Goal: Transaction & Acquisition: Book appointment/travel/reservation

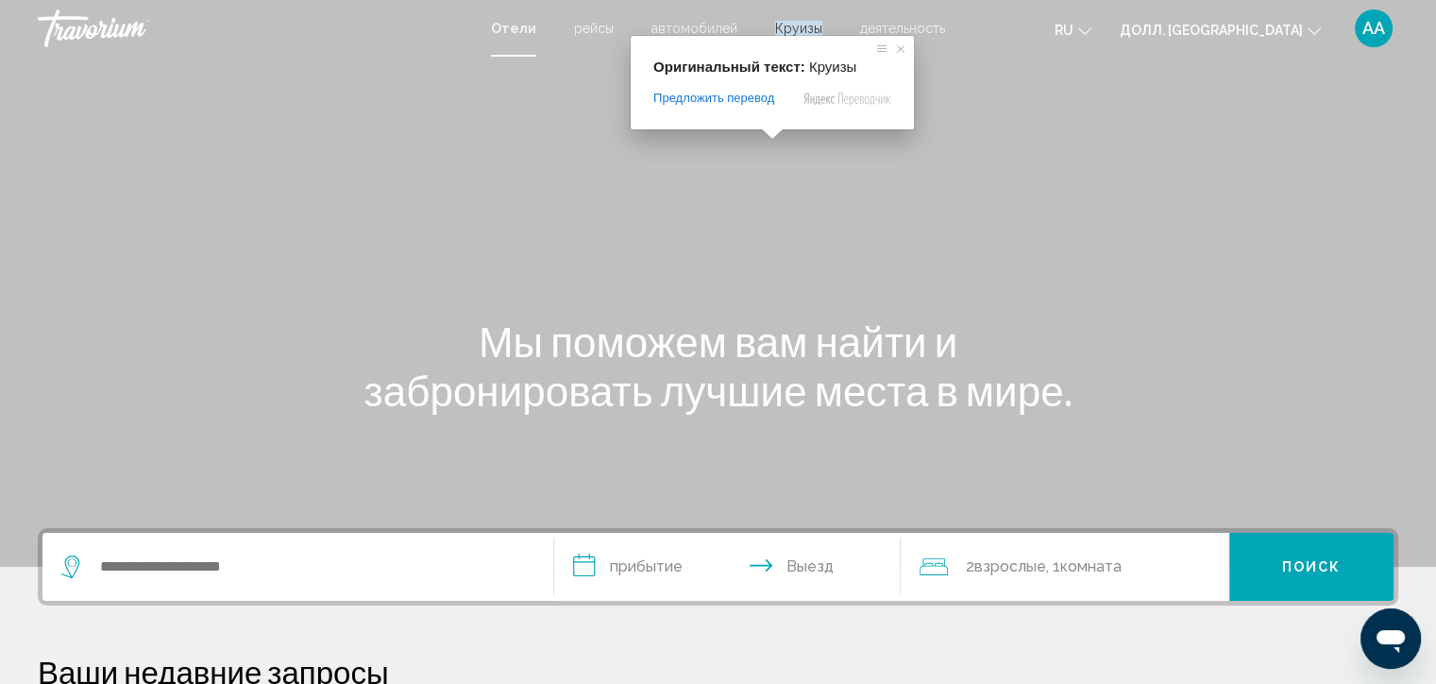
click at [793, 23] on ya-tr-span "Круизы" at bounding box center [798, 28] width 47 height 15
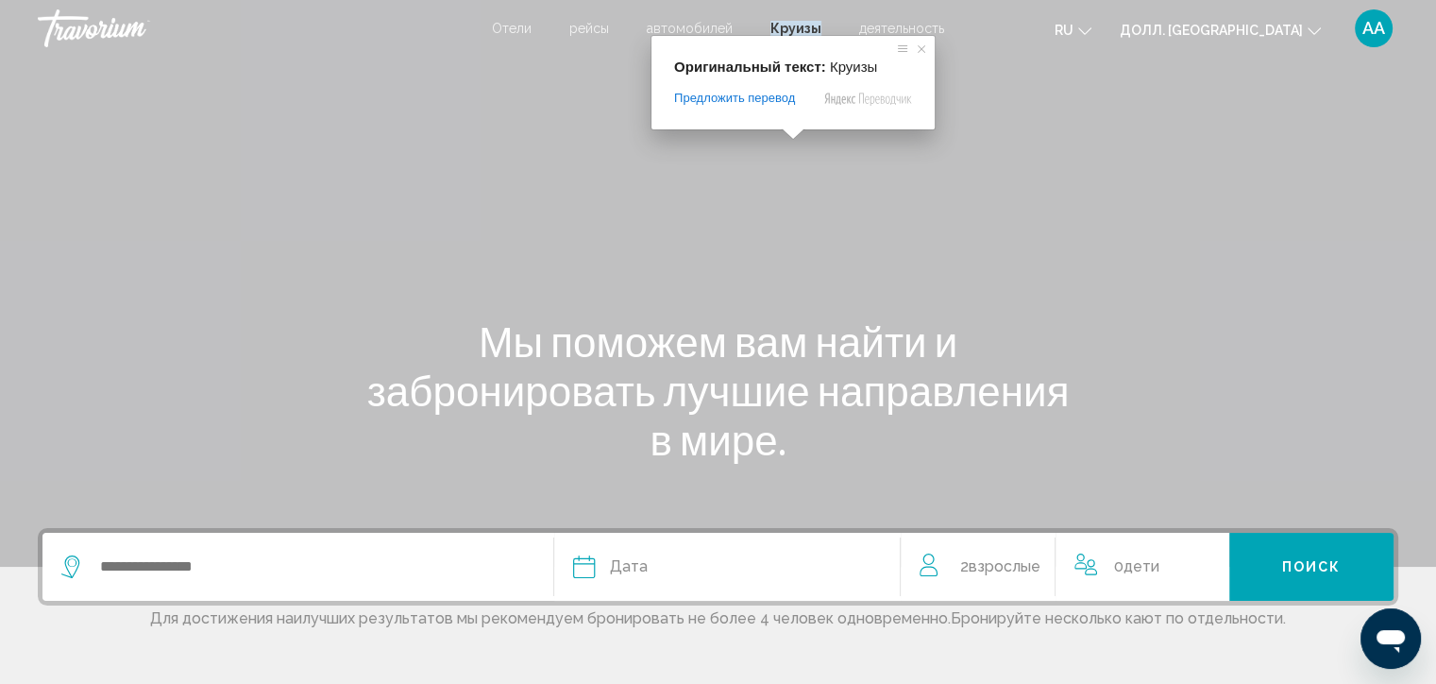
scroll to position [94, 0]
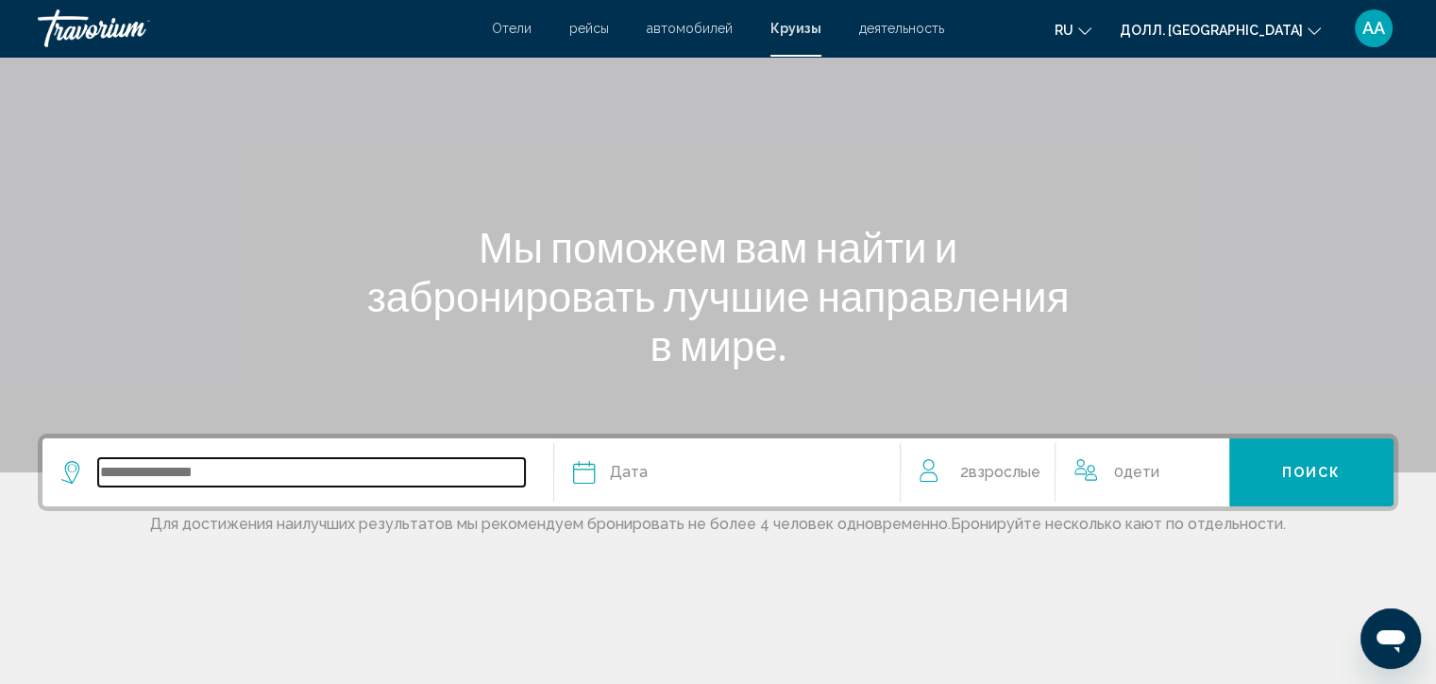
click at [332, 480] on input "Виджет поиска" at bounding box center [311, 472] width 427 height 28
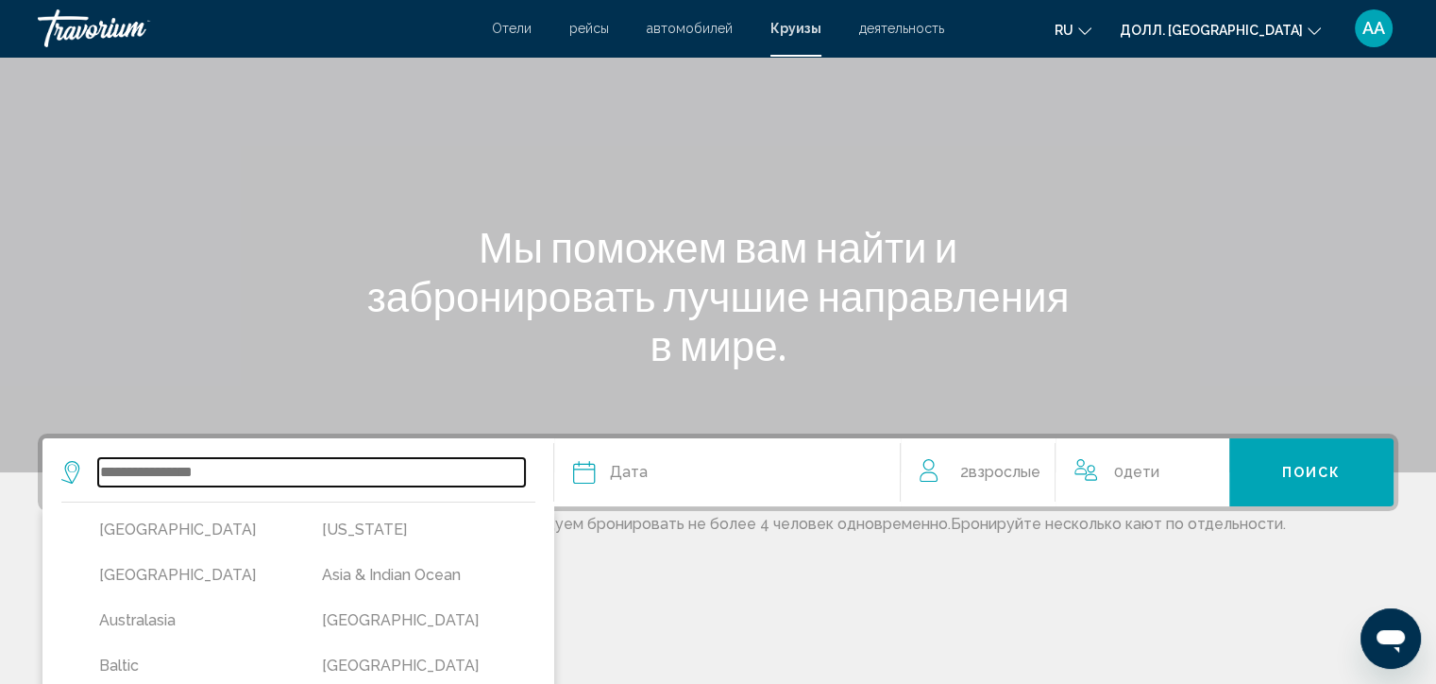
scroll to position [363, 0]
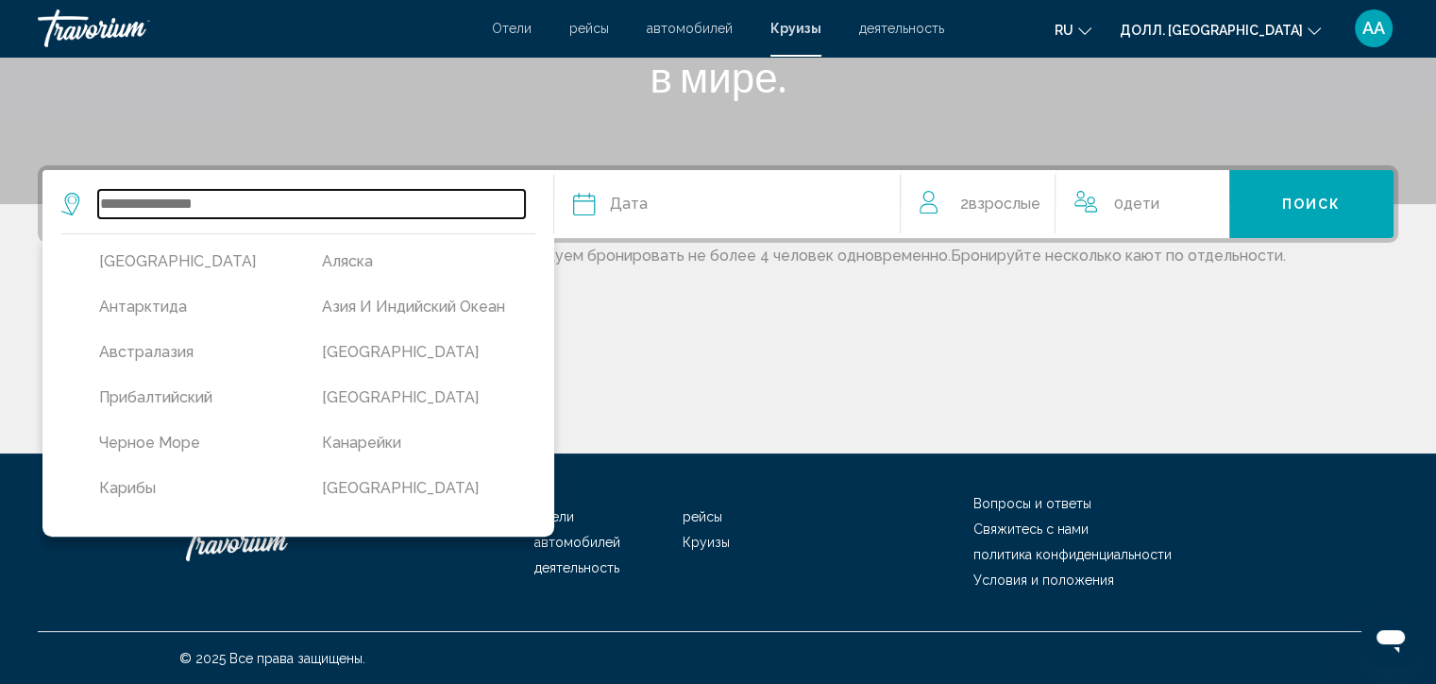
click at [305, 193] on input "Виджет поиска" at bounding box center [311, 204] width 427 height 28
click at [294, 197] on input "Виджет поиска" at bounding box center [311, 204] width 427 height 28
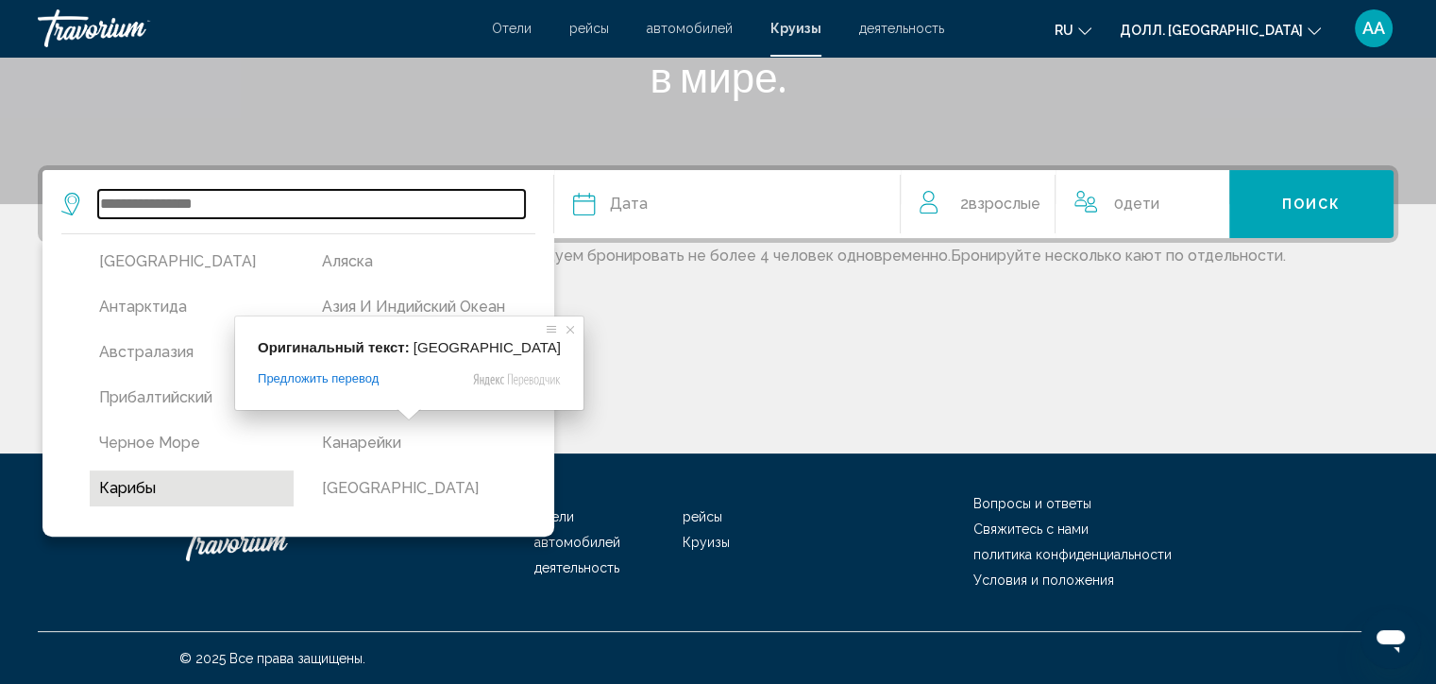
scroll to position [94, 0]
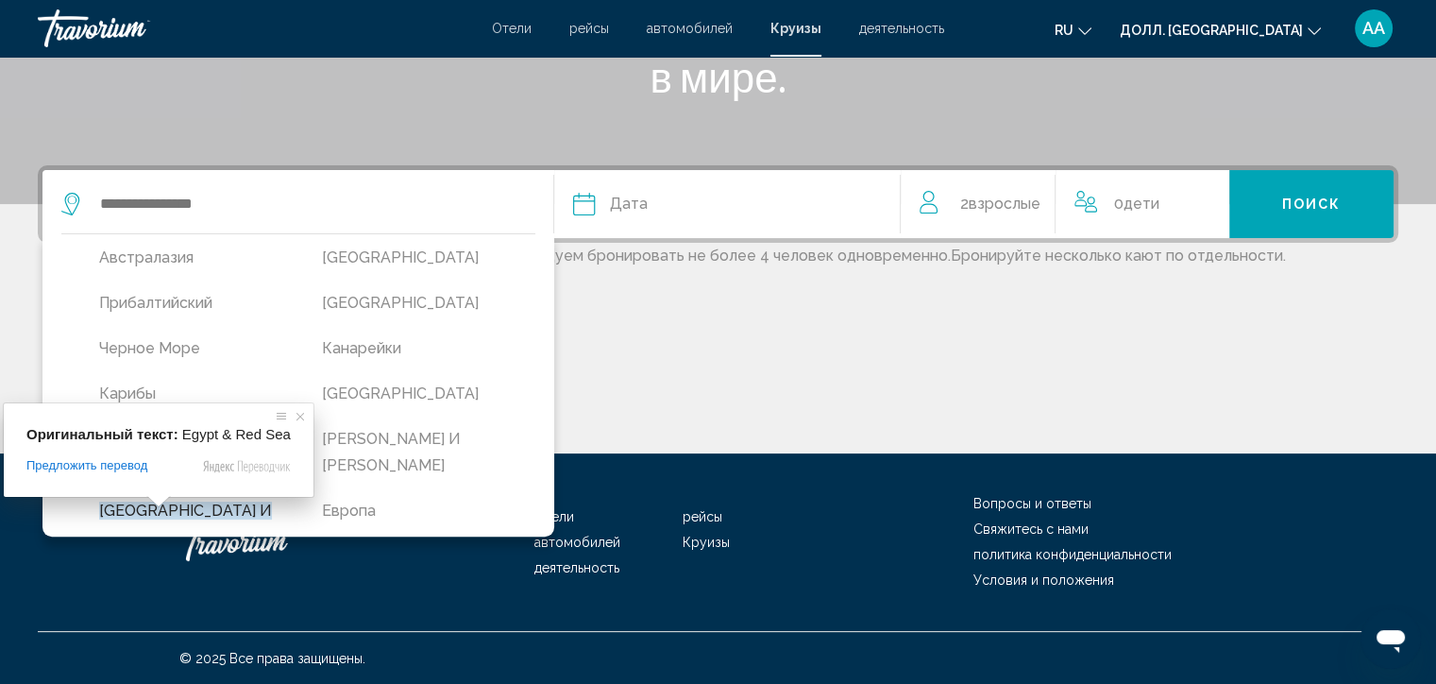
click at [146, 501] on span at bounding box center [158, 501] width 25 height 11
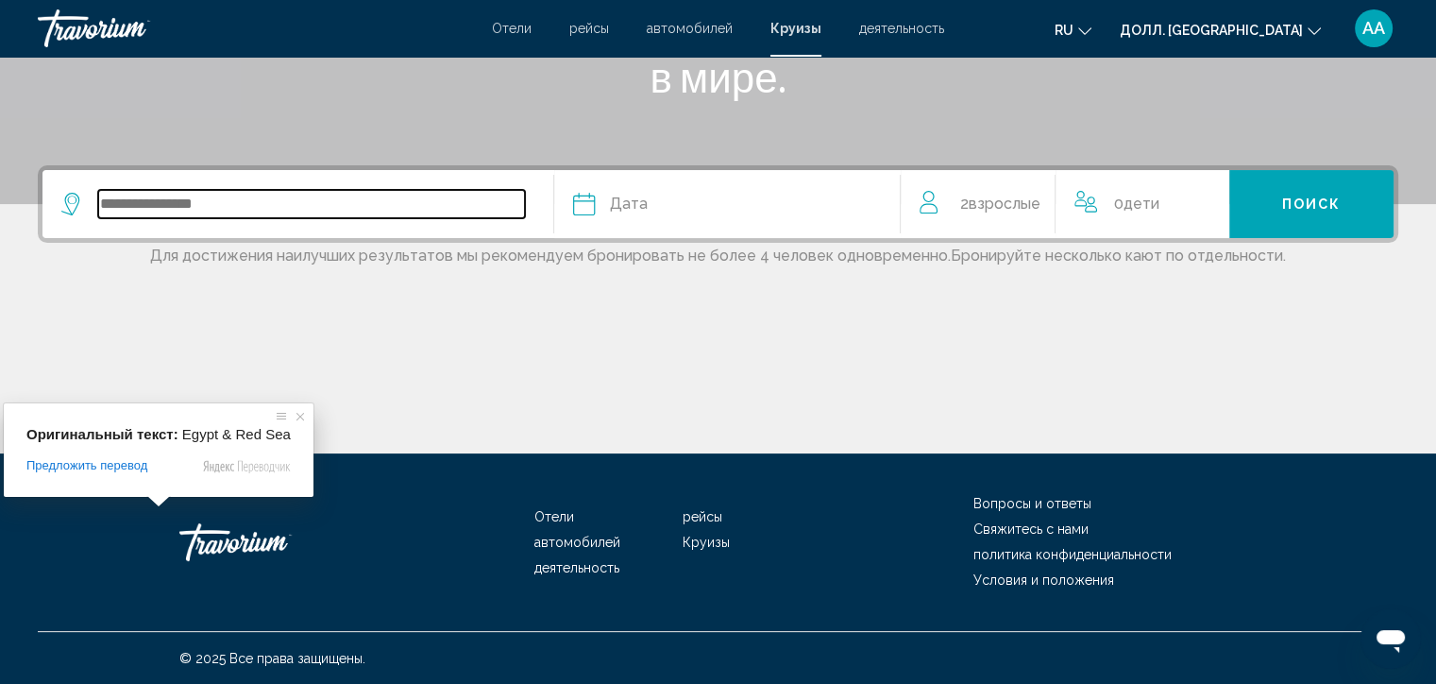
click at [193, 195] on input "Виджет поиска" at bounding box center [311, 204] width 427 height 28
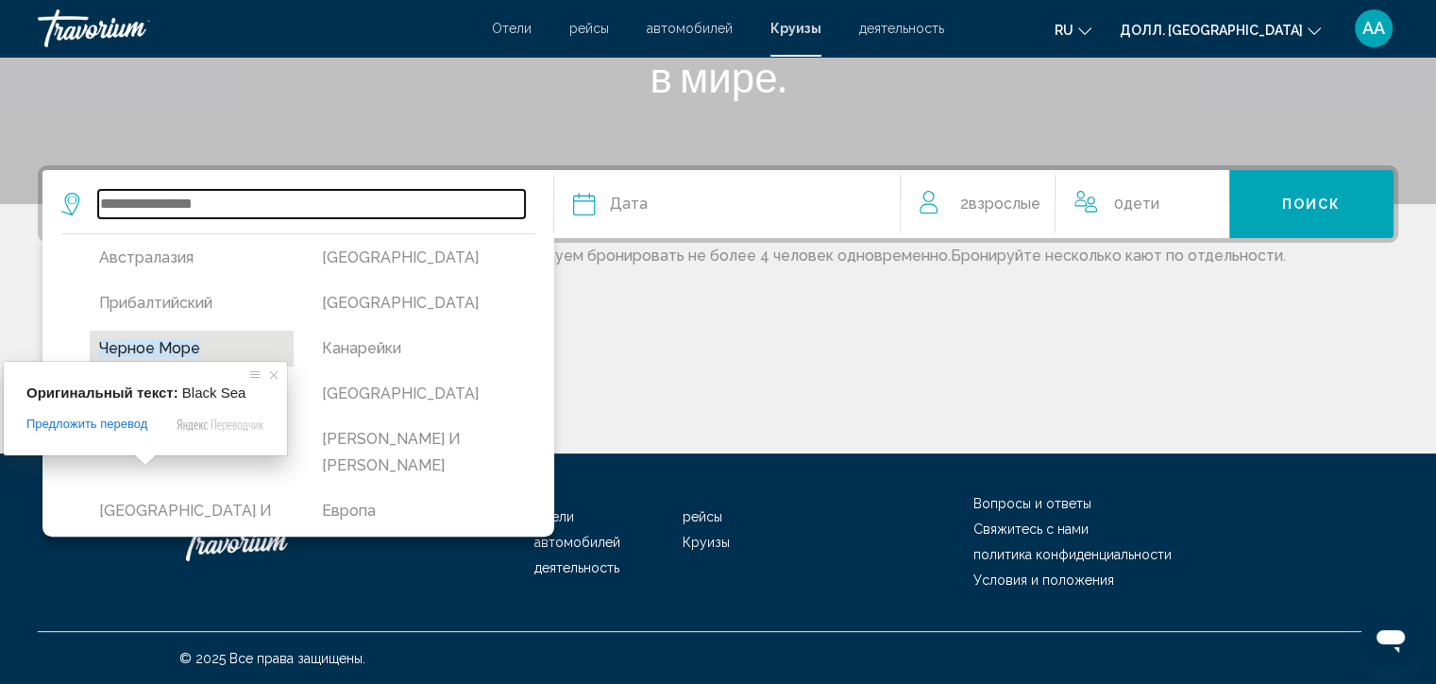
scroll to position [283, 0]
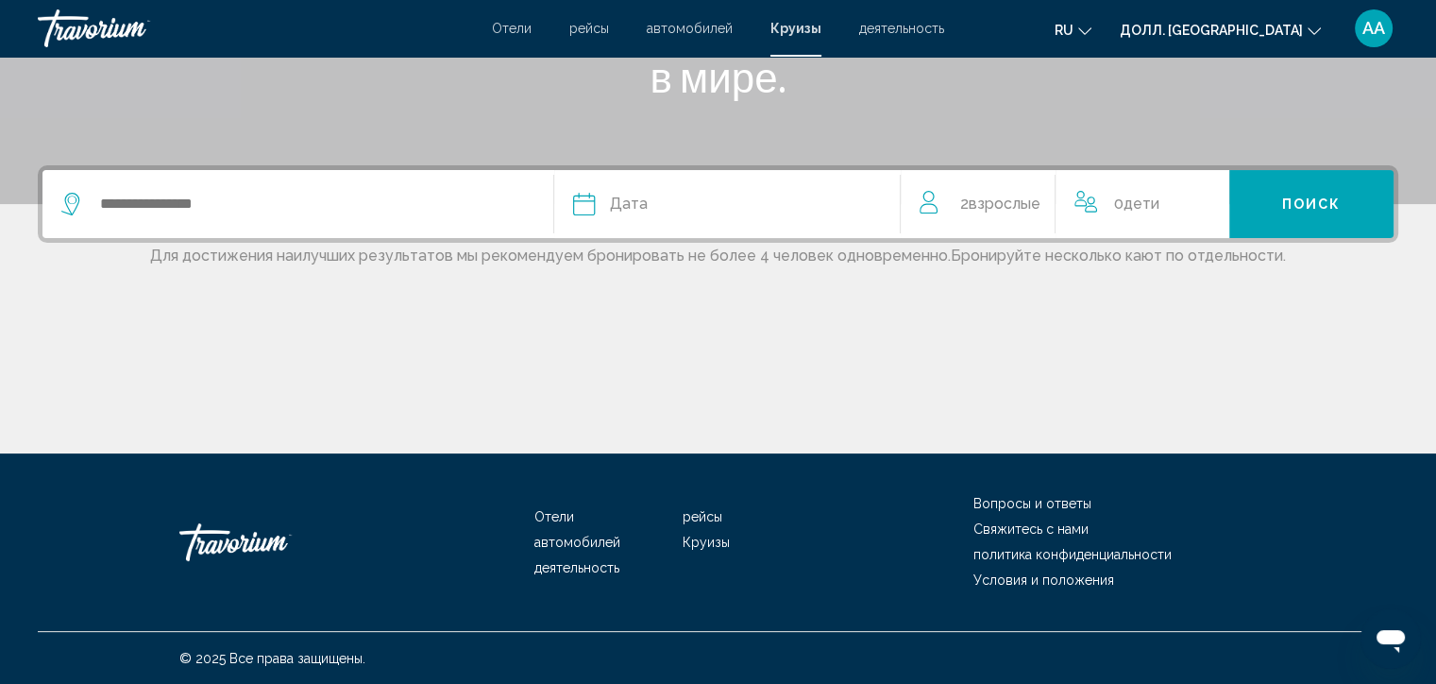
click at [674, 199] on div "Дата" at bounding box center [727, 204] width 309 height 26
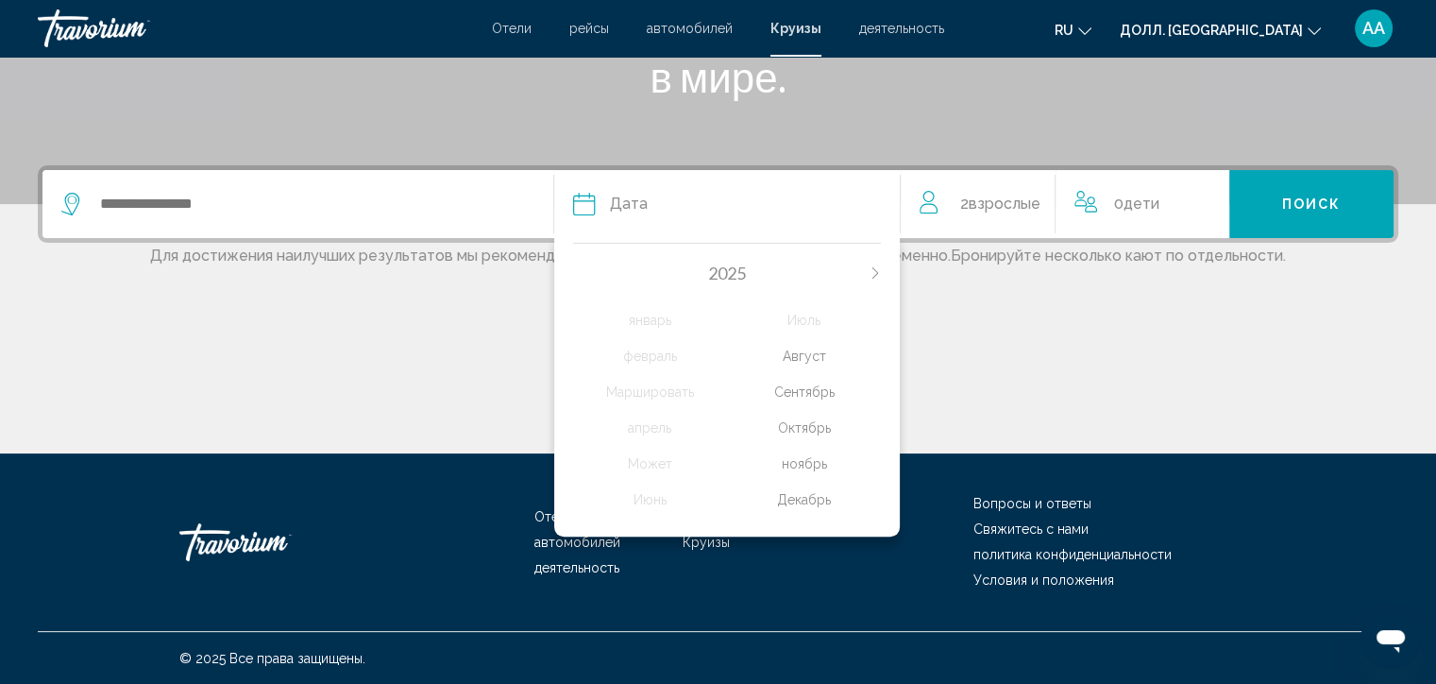
click at [816, 361] on ya-tr-span "Август" at bounding box center [804, 355] width 43 height 15
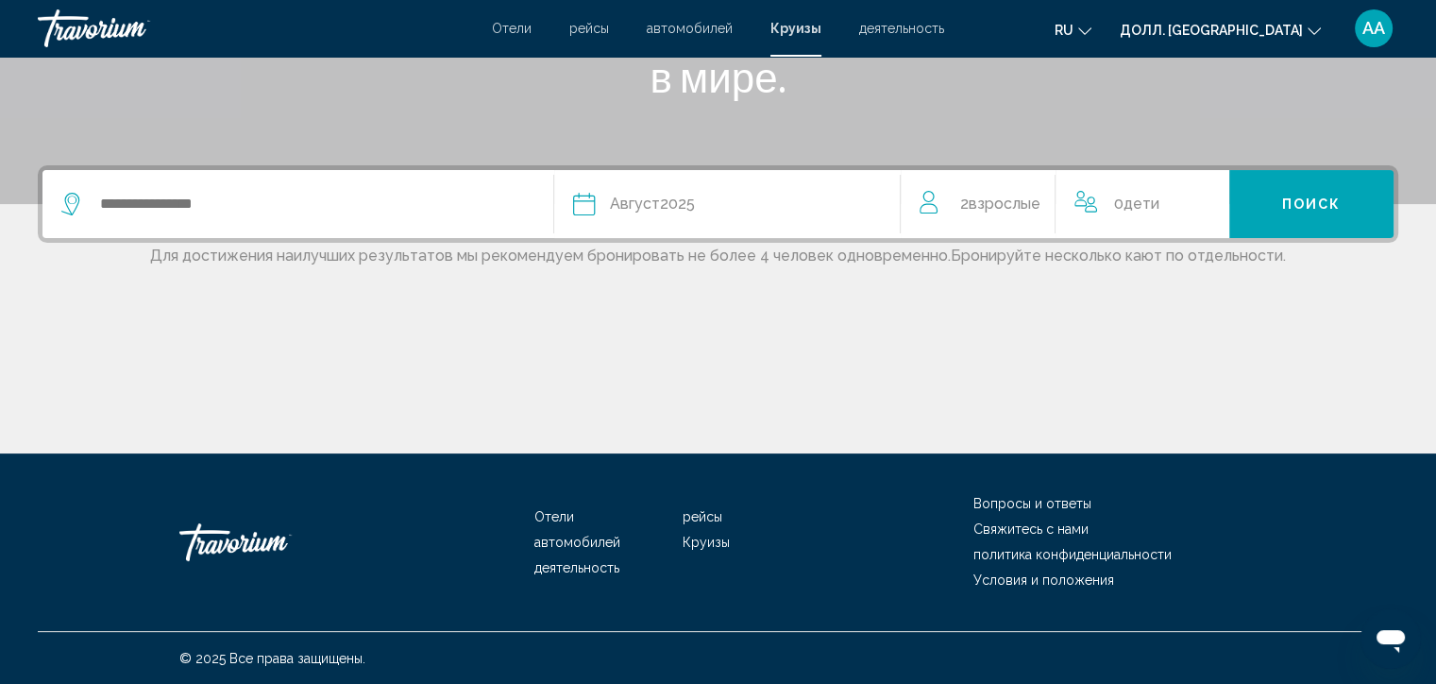
click at [1160, 210] on ya-tr-span "Дети" at bounding box center [1142, 204] width 36 height 18
click at [1216, 206] on icon "Increment children" at bounding box center [1213, 200] width 17 height 23
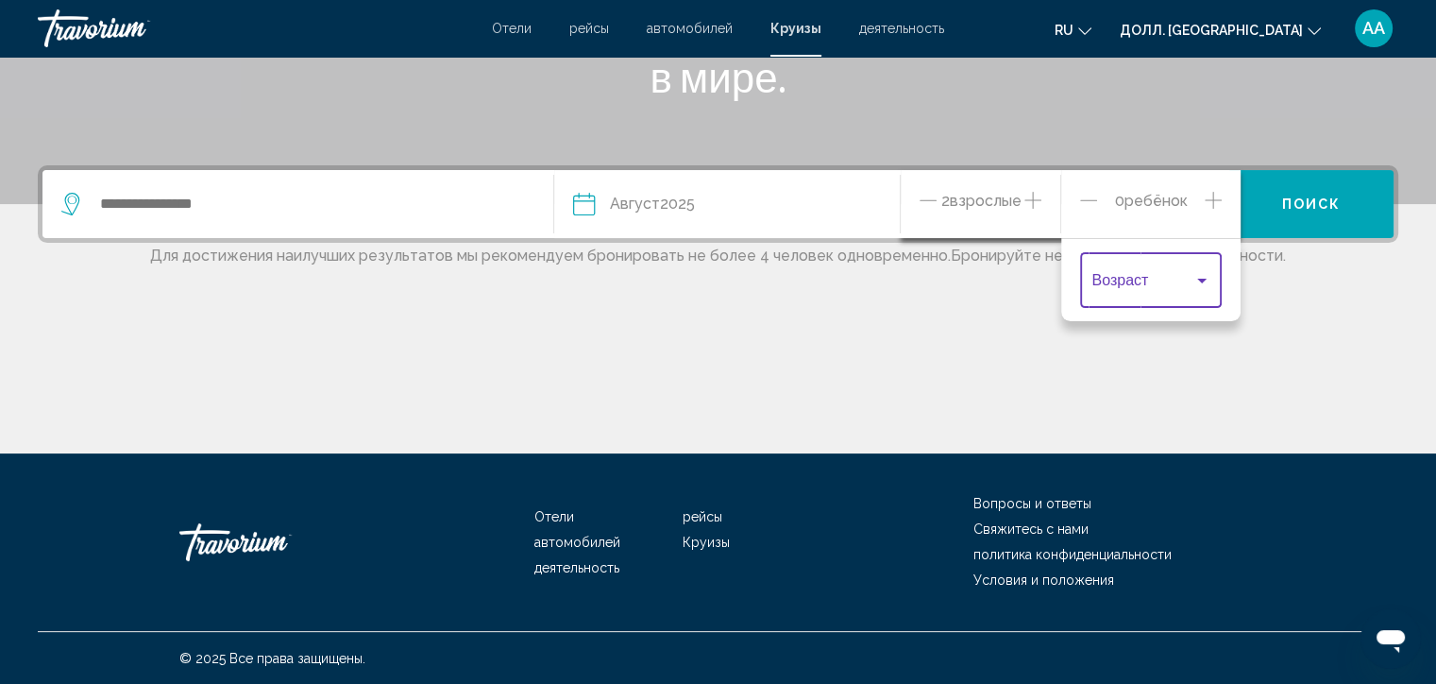
click at [1203, 286] on div "Путешественники: 2 взрослых, 1 ребёнок" at bounding box center [1202, 280] width 17 height 15
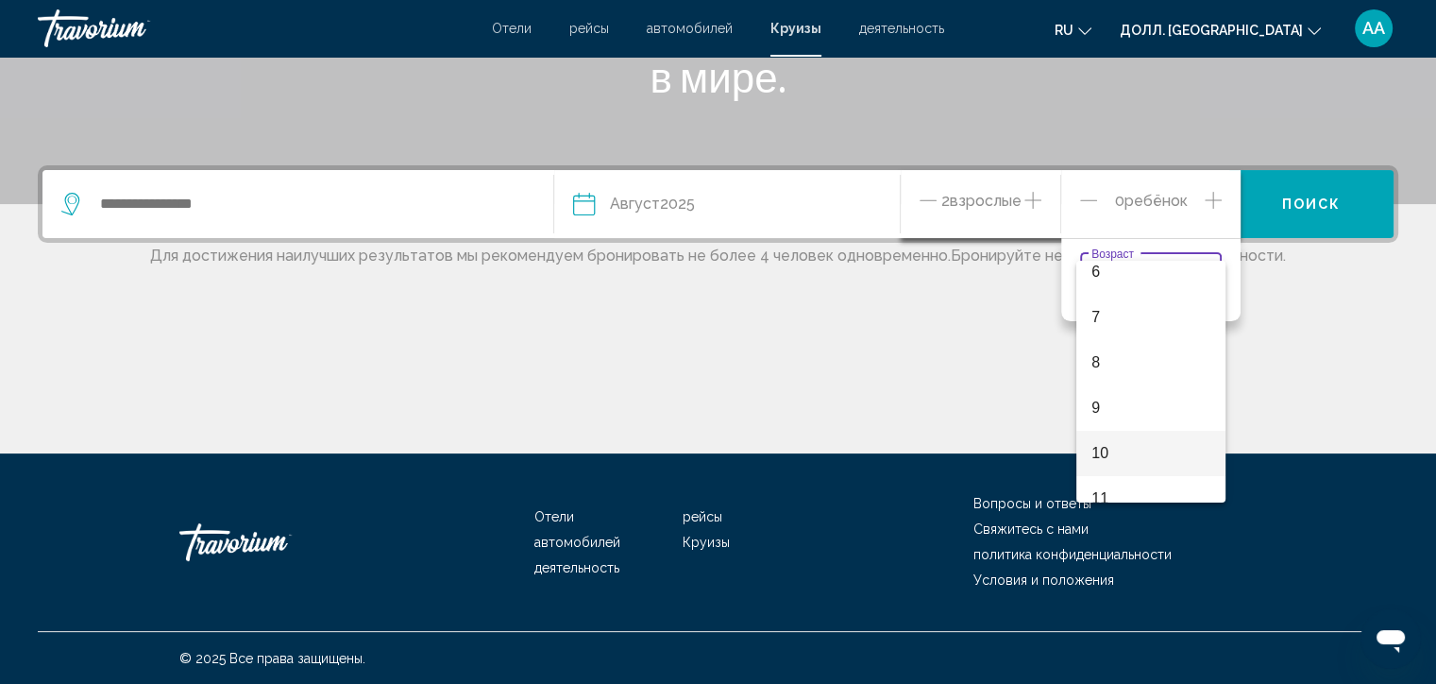
scroll to position [302, 0]
click at [1030, 199] on div at bounding box center [718, 342] width 1436 height 684
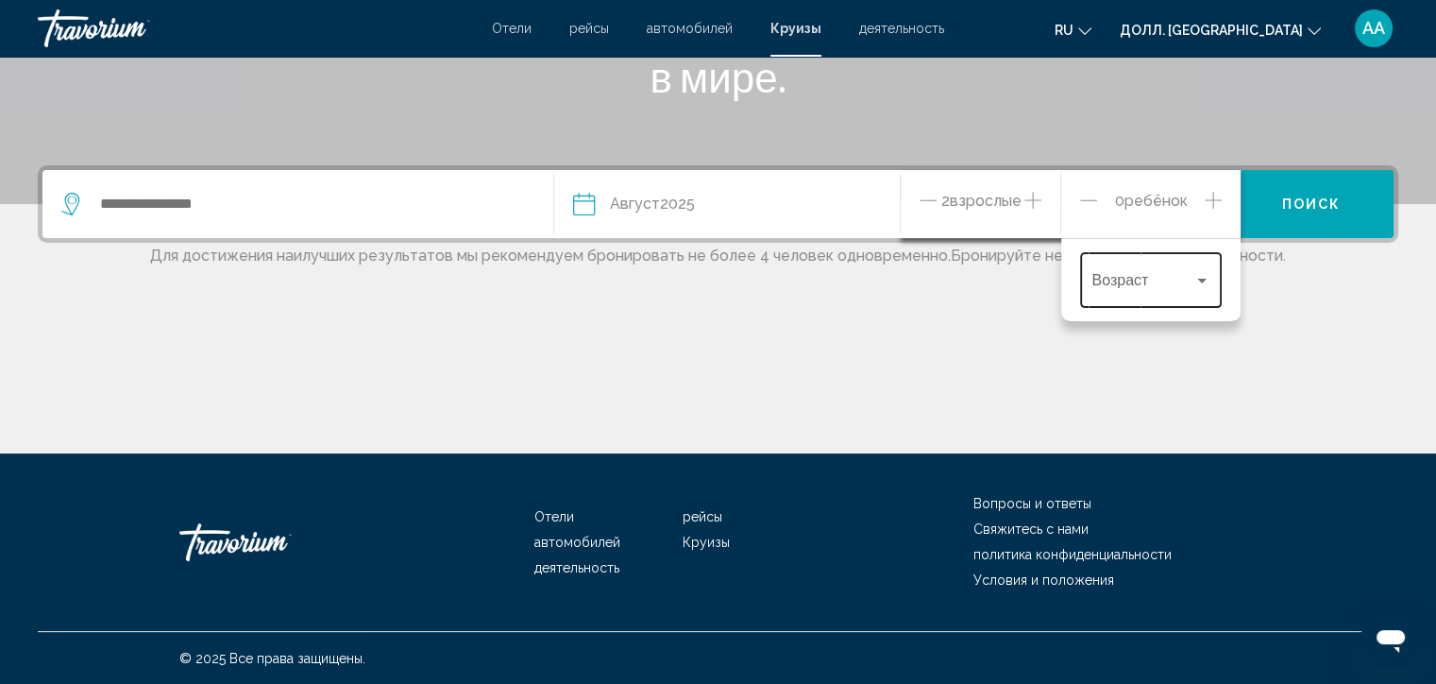
click at [1209, 285] on div "Путешественники: 2 взрослых, 1 ребёнок" at bounding box center [1202, 280] width 17 height 15
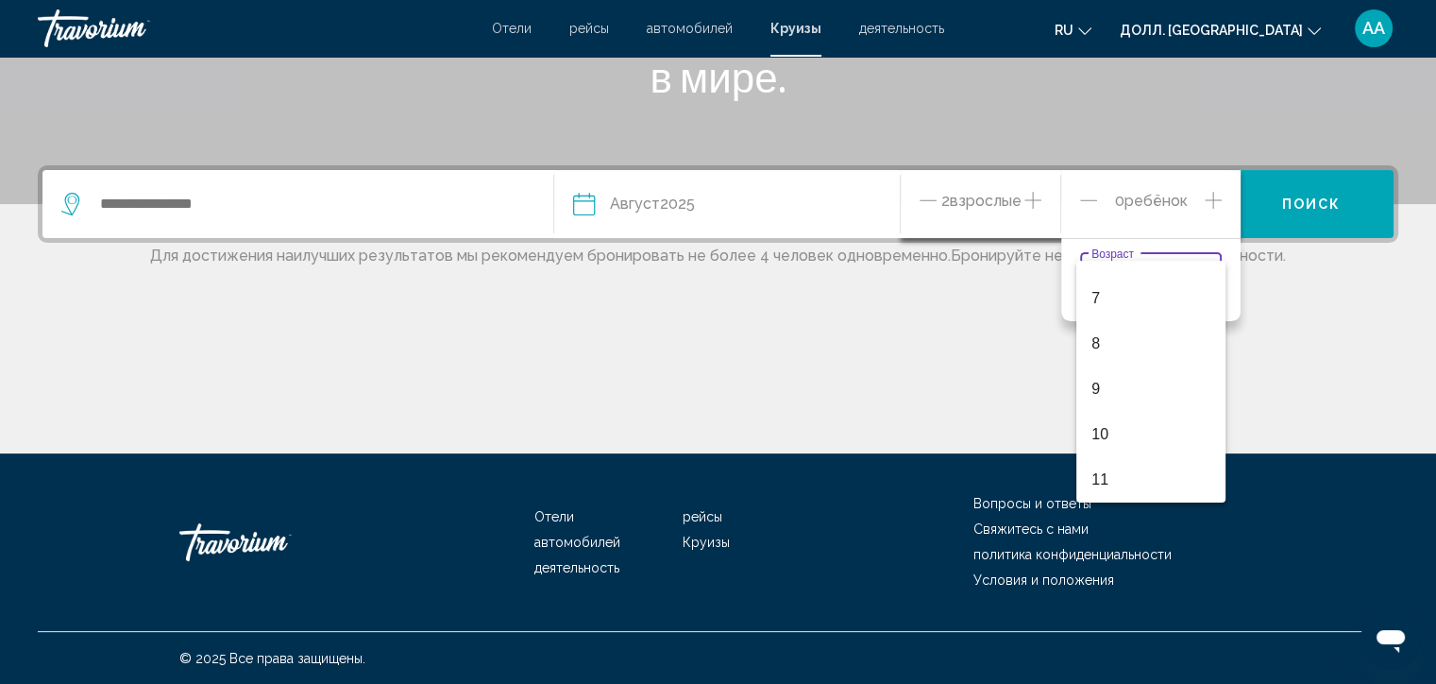
click at [941, 391] on div at bounding box center [718, 342] width 1436 height 684
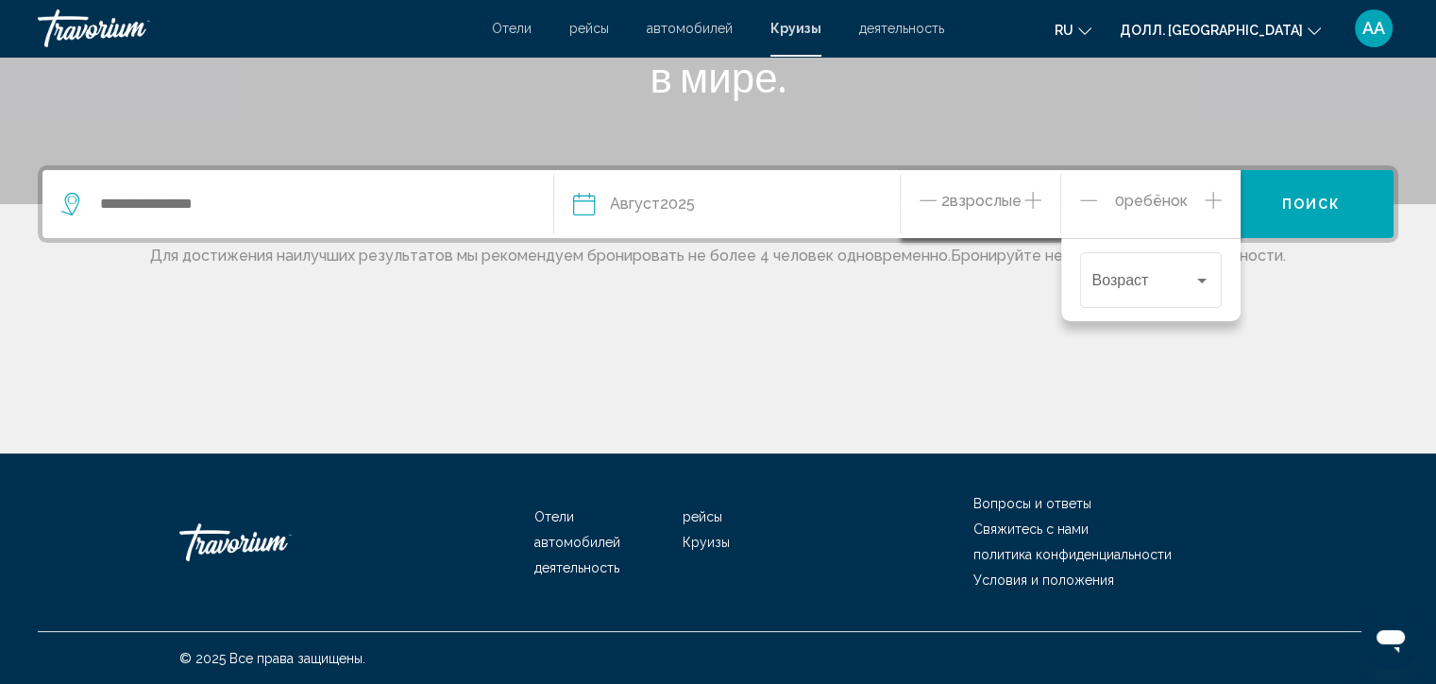
click at [1032, 206] on icon "Увеличение числа взрослых" at bounding box center [1033, 200] width 17 height 23
click at [925, 340] on div "Основное содержание" at bounding box center [718, 383] width 1361 height 142
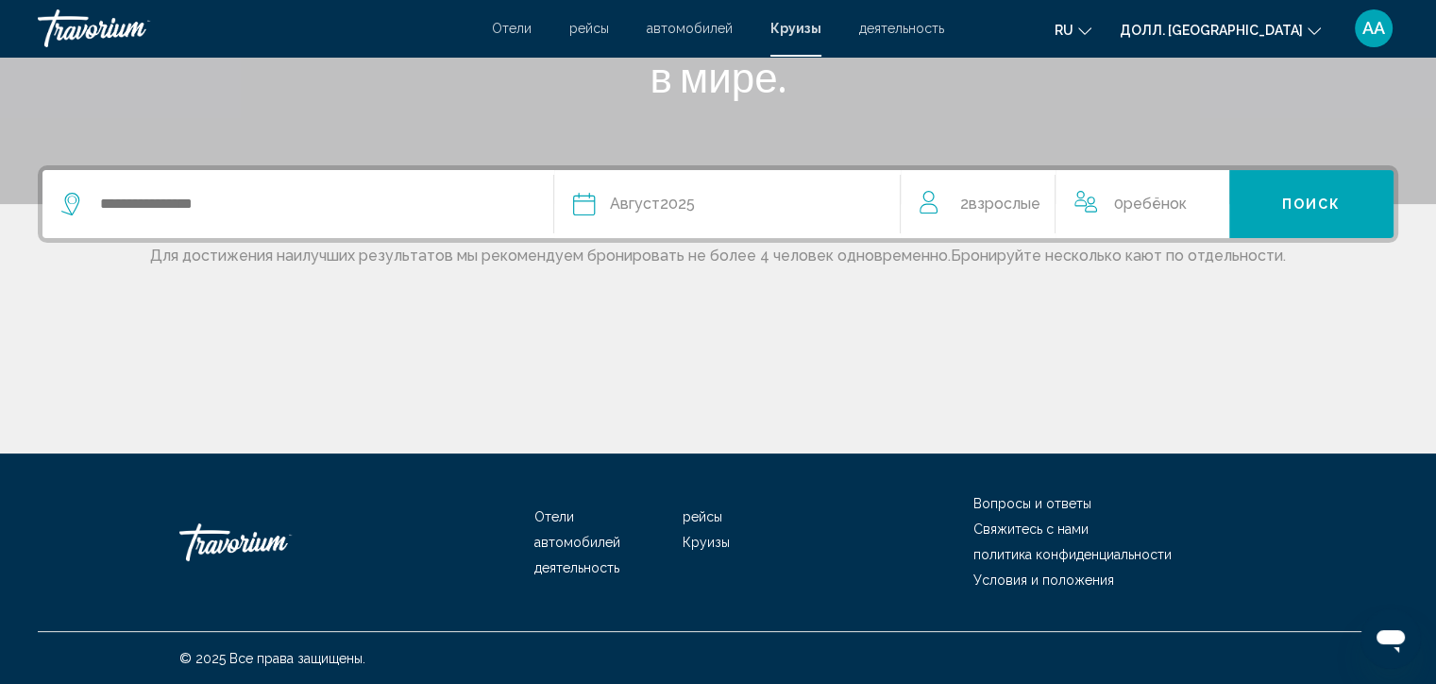
click at [1016, 207] on ya-tr-span "Взрослые" at bounding box center [1004, 204] width 72 height 18
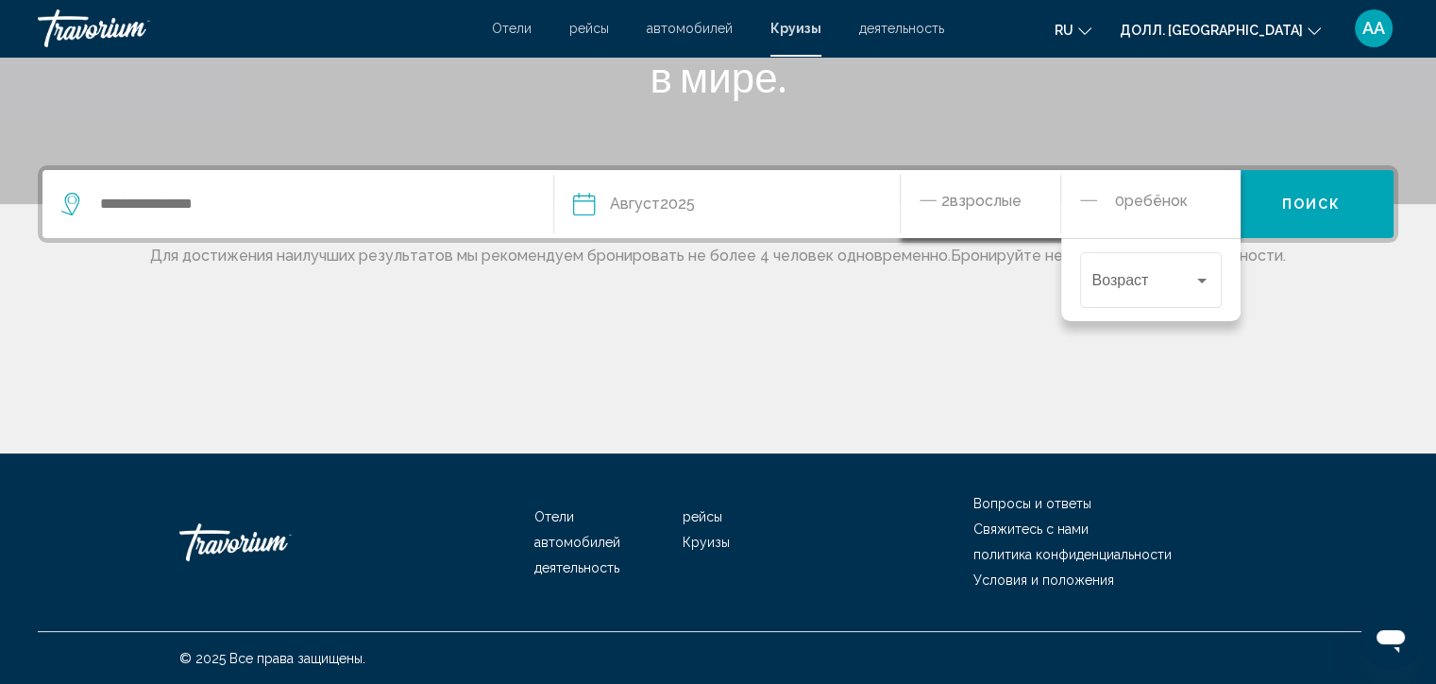
click at [1118, 349] on div "Основное содержание" at bounding box center [718, 383] width 1361 height 142
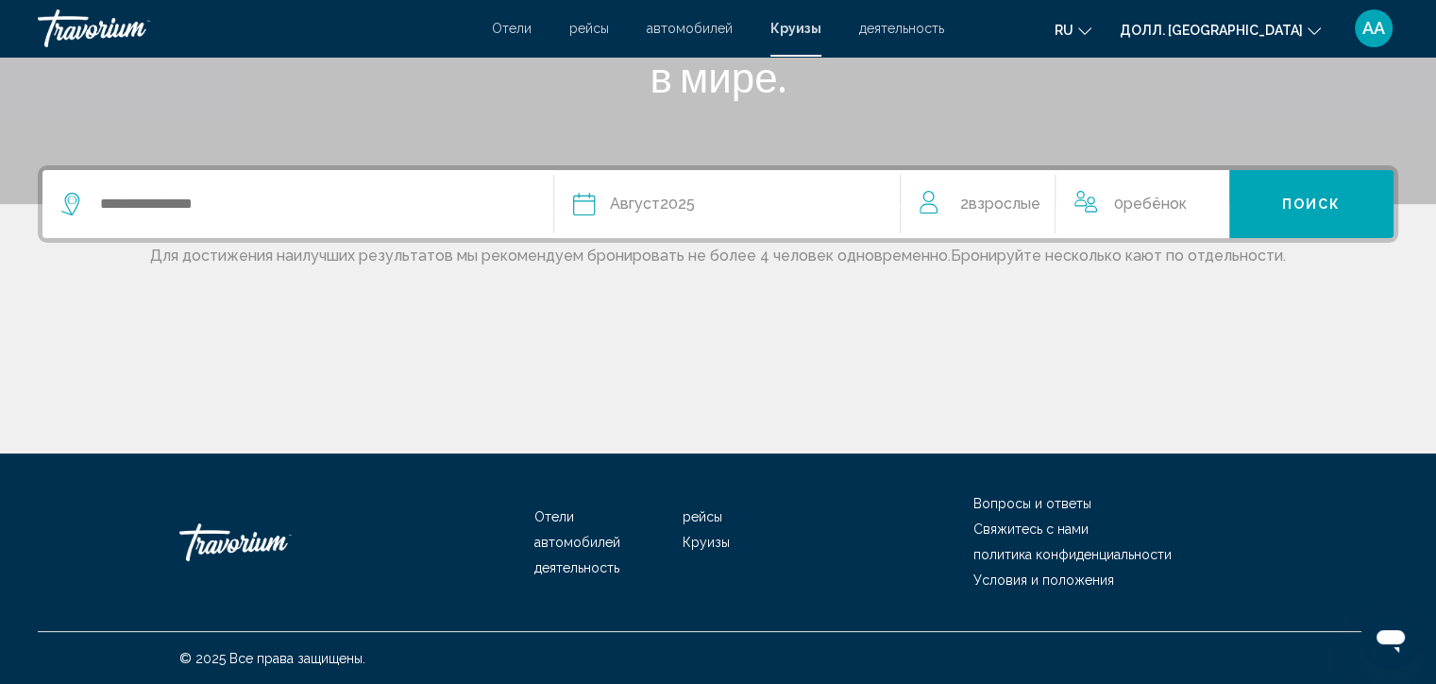
click at [922, 203] on icon "Путешественники: 0 взрослых, 1 ребёнок" at bounding box center [931, 202] width 23 height 23
click at [961, 213] on span "2 Взрослый Взрослые" at bounding box center [999, 204] width 80 height 26
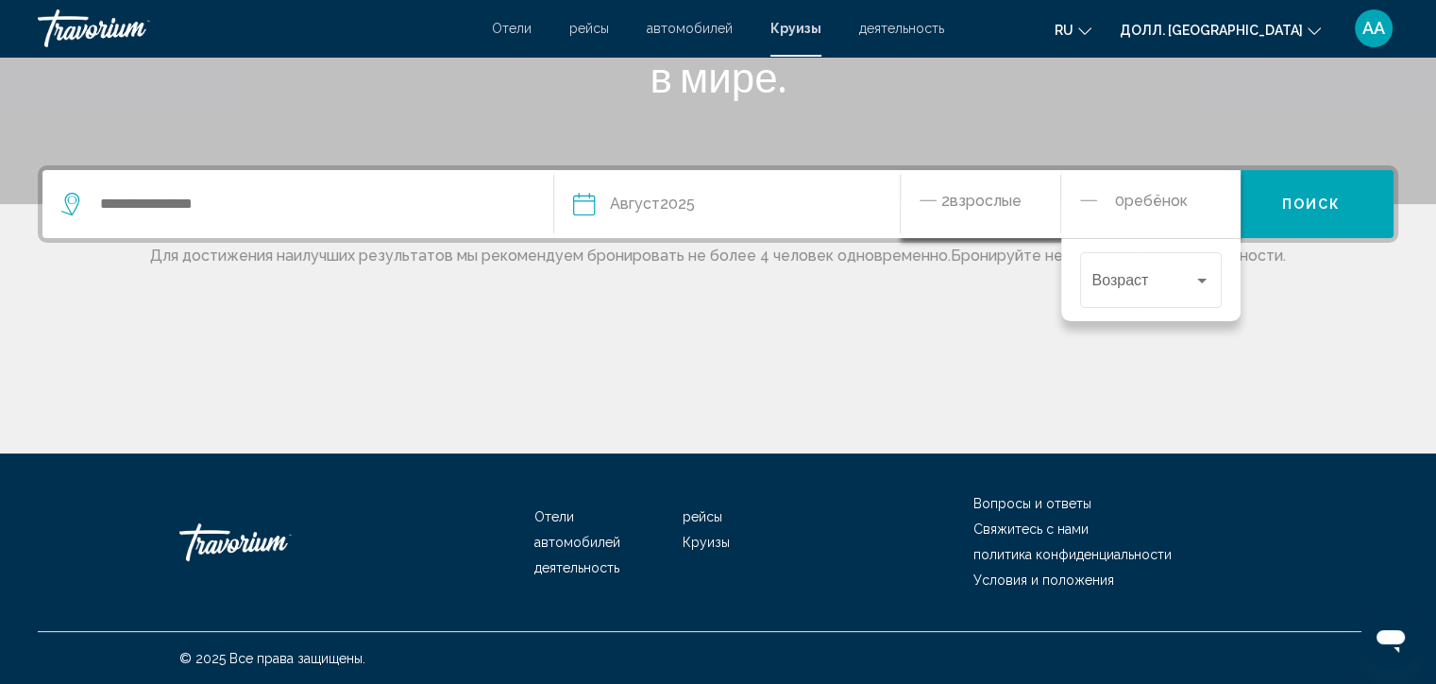
click at [961, 213] on span "2 Взрослый Взрослые" at bounding box center [981, 204] width 80 height 33
click at [944, 338] on div "Основное содержание" at bounding box center [718, 383] width 1361 height 142
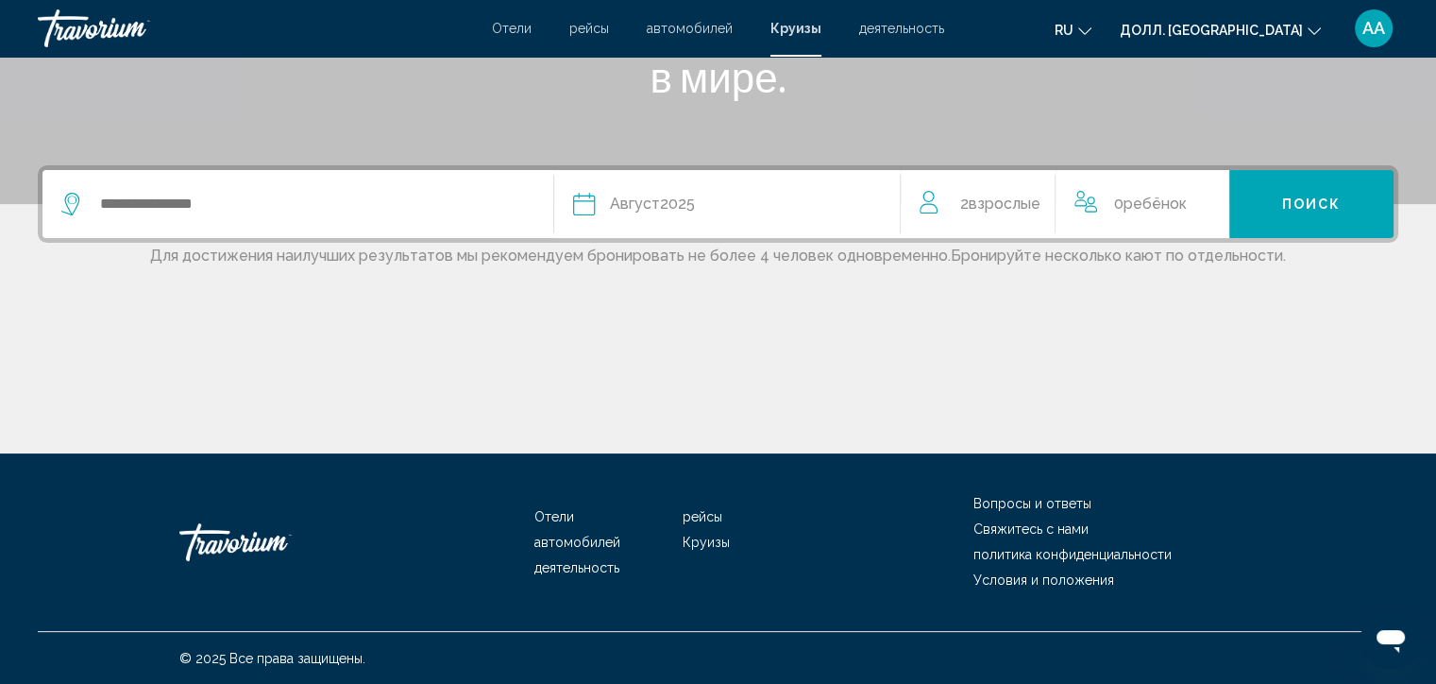
click at [931, 202] on icon "Путешественники: 0 взрослых, 1 ребёнок" at bounding box center [931, 202] width 23 height 23
click at [820, 378] on div "Основное содержание" at bounding box center [718, 383] width 1361 height 142
click at [929, 219] on div "2 Взрослый Взрослые" at bounding box center [988, 204] width 136 height 68
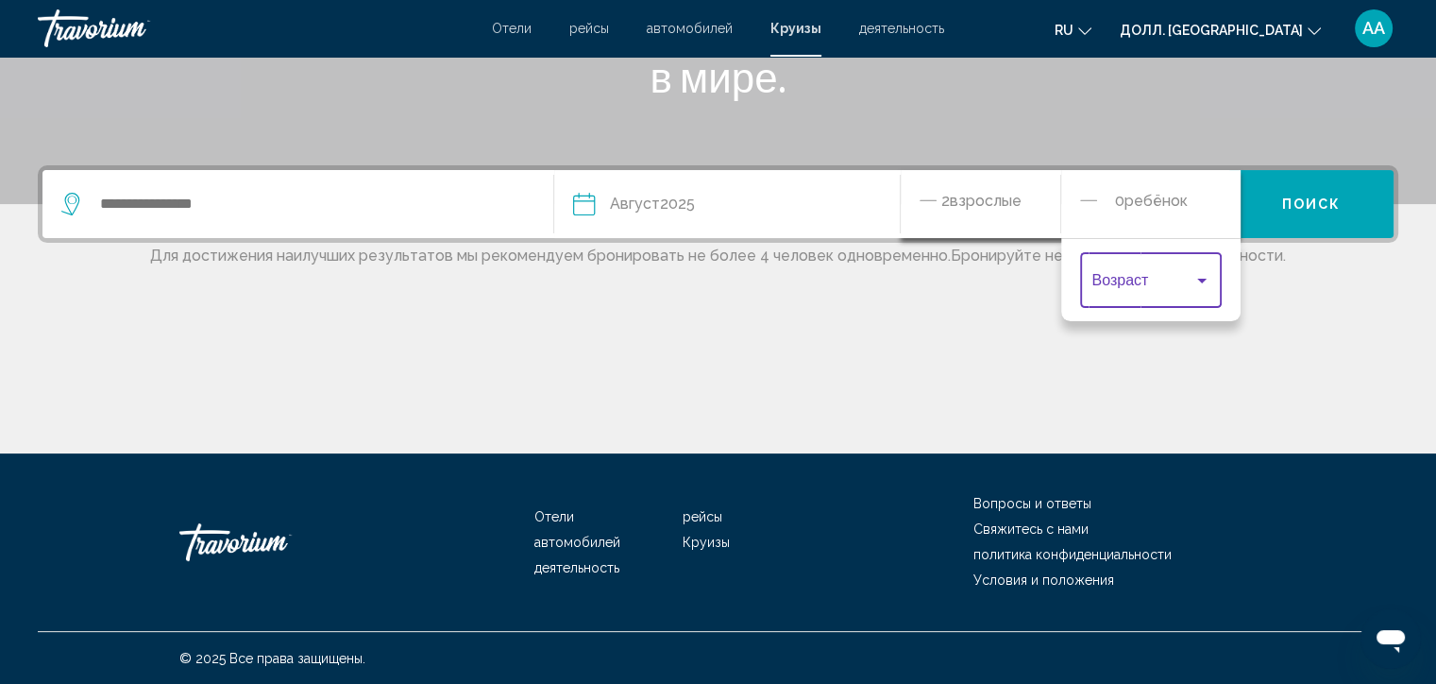
click at [1209, 283] on div "Путешественники: 0 взрослых, 1 ребёнок" at bounding box center [1202, 280] width 17 height 15
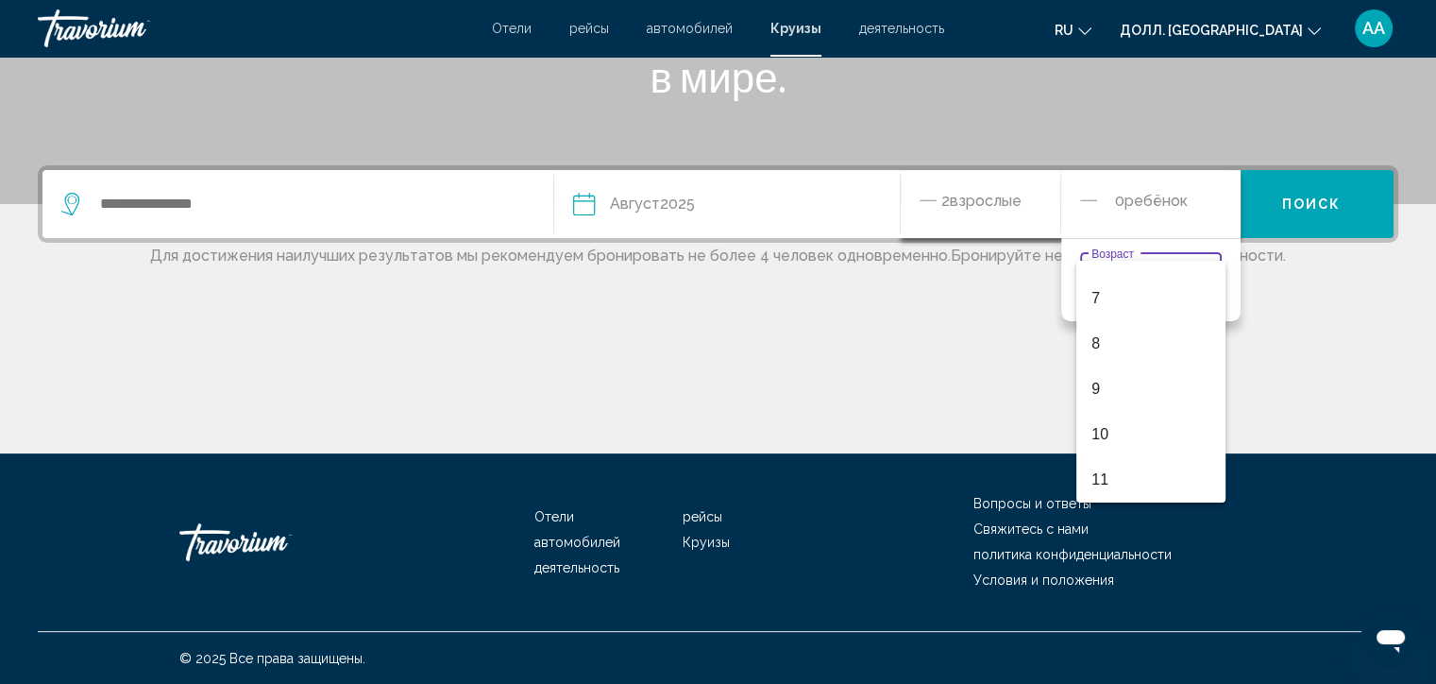
click at [1262, 359] on div at bounding box center [718, 342] width 1436 height 684
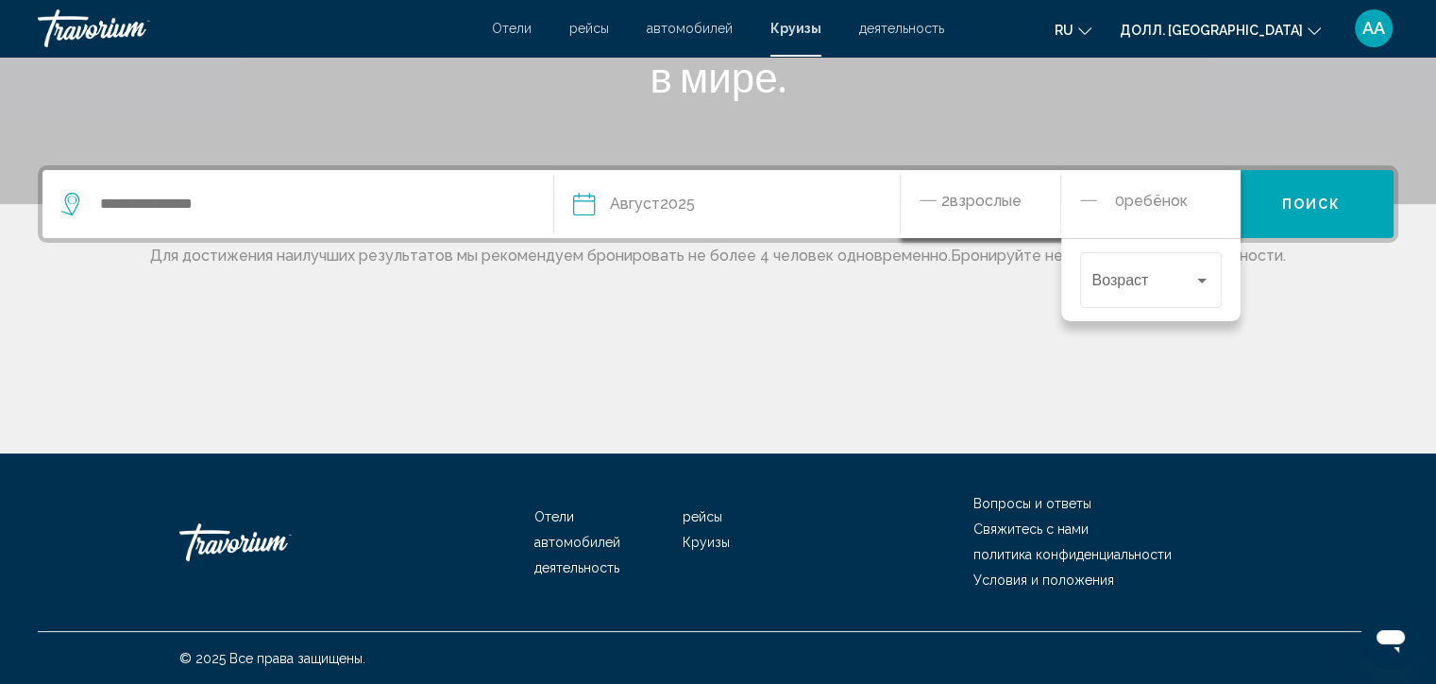
click at [1094, 202] on icon "Уменьшать количество детей" at bounding box center [1088, 200] width 17 height 23
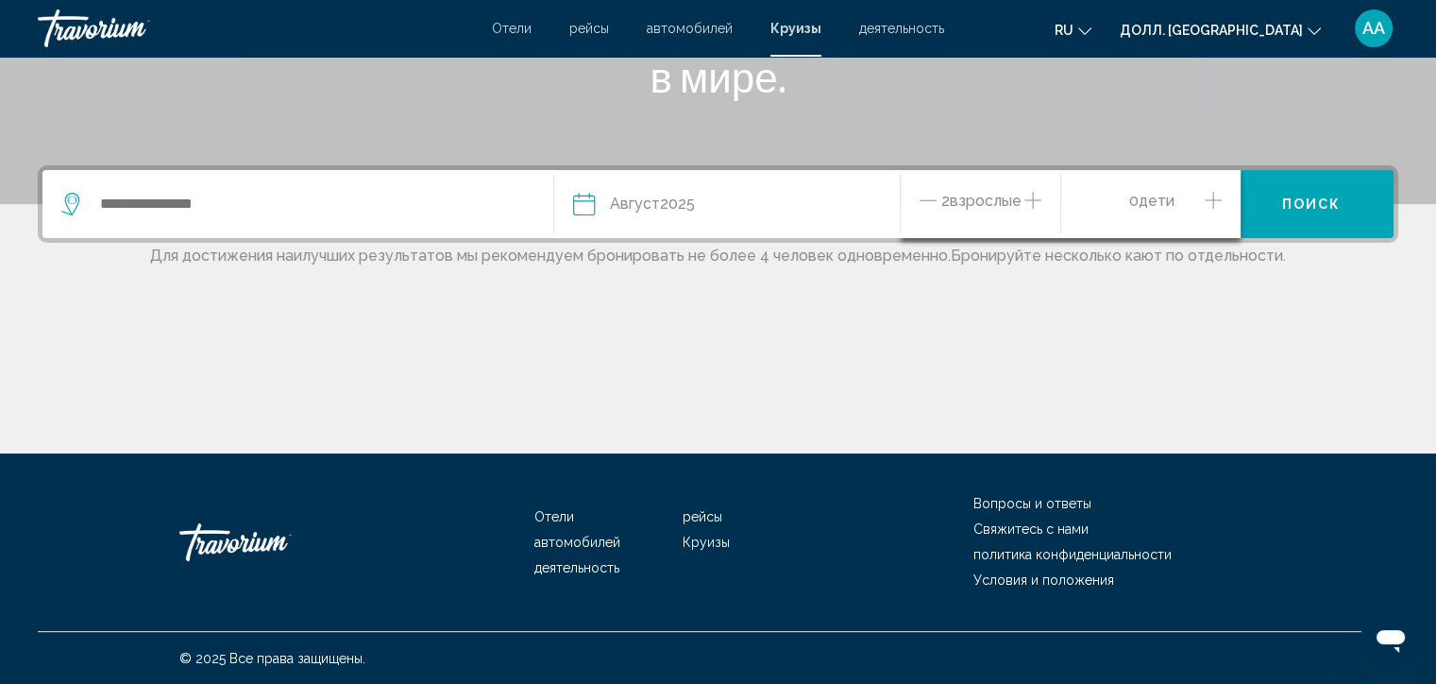
click at [1031, 201] on icon "Увеличение числа взрослых" at bounding box center [1033, 200] width 17 height 23
click at [1040, 196] on icon "Увеличение числа взрослых" at bounding box center [1033, 200] width 17 height 23
click at [1028, 201] on icon "Увеличение числа взрослых" at bounding box center [1033, 200] width 17 height 23
click at [935, 202] on icon "Уменьшающийся возраст взрослых" at bounding box center [928, 200] width 17 height 23
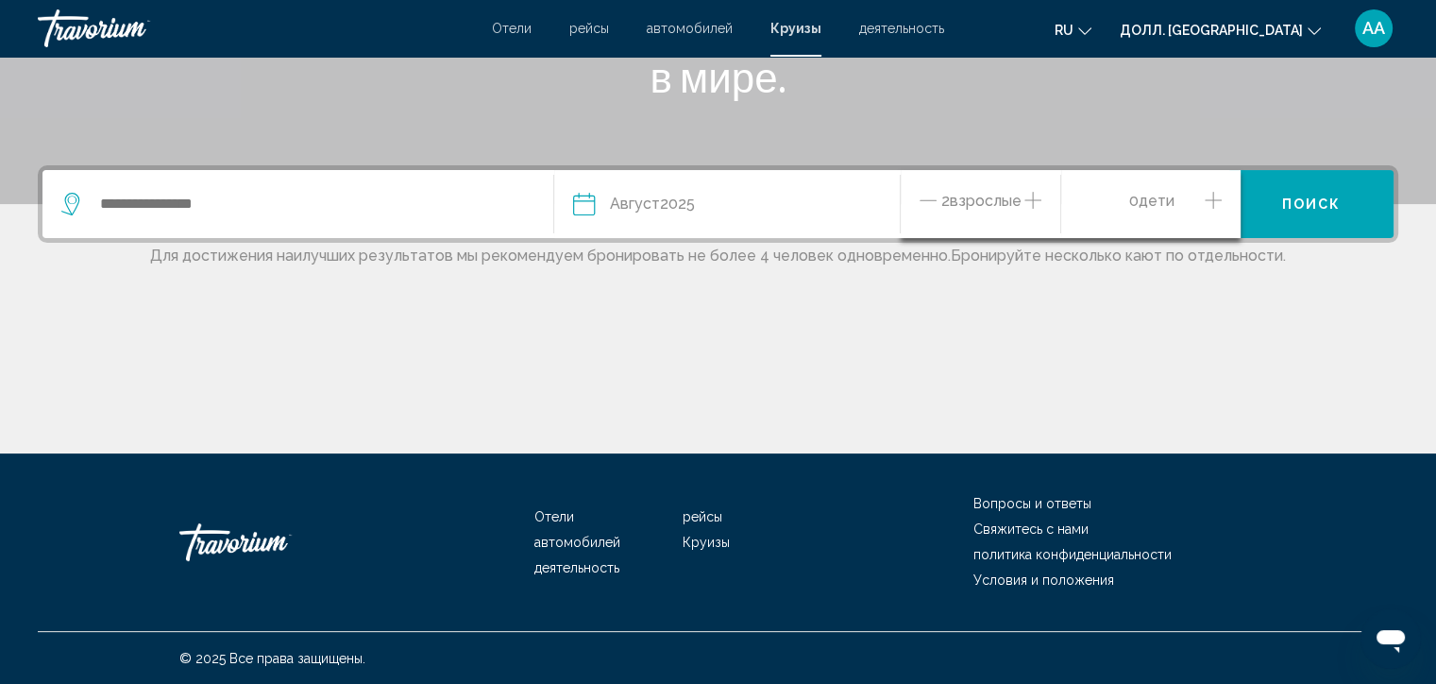
click at [935, 202] on icon "Уменьшающийся возраст взрослых" at bounding box center [928, 200] width 17 height 23
click at [1034, 206] on icon "Увеличение числа взрослых" at bounding box center [1033, 200] width 17 height 23
click at [789, 215] on div "Дата [DATE]" at bounding box center [727, 204] width 309 height 26
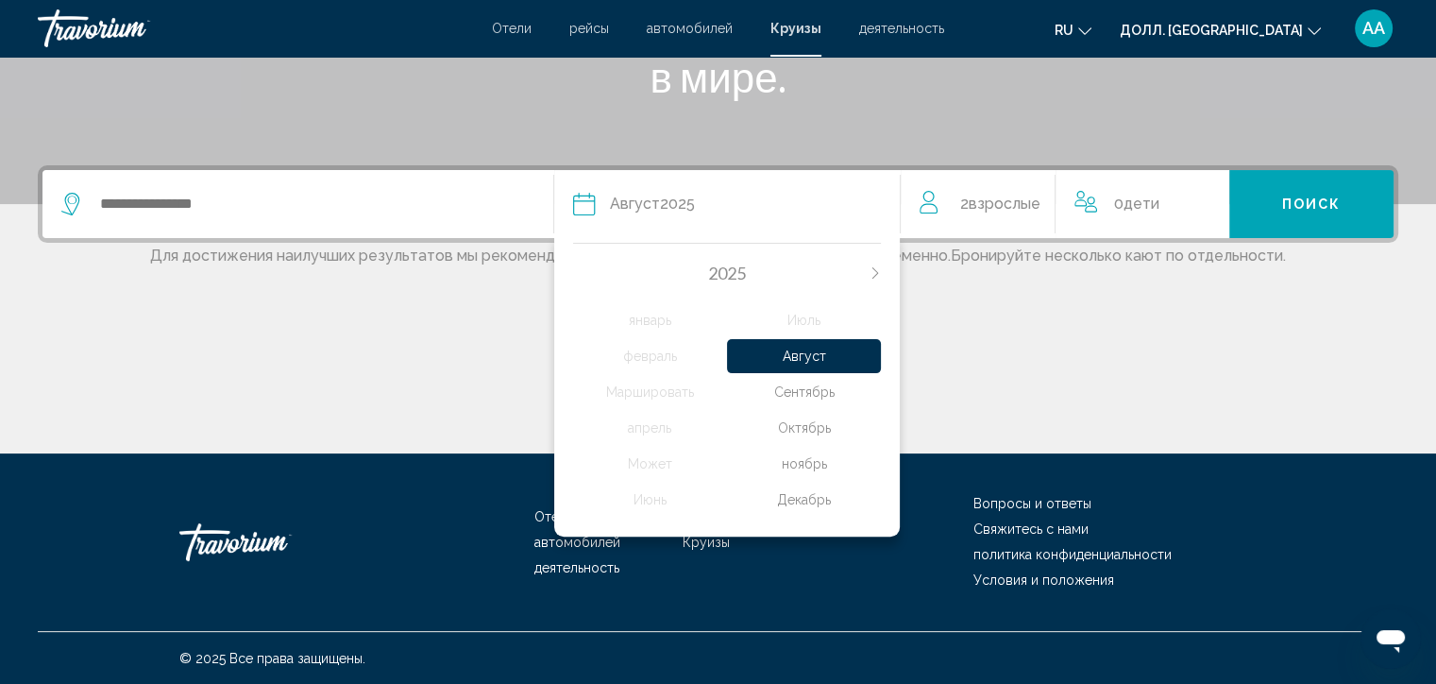
click at [819, 356] on ya-tr-span "Август" at bounding box center [804, 355] width 43 height 15
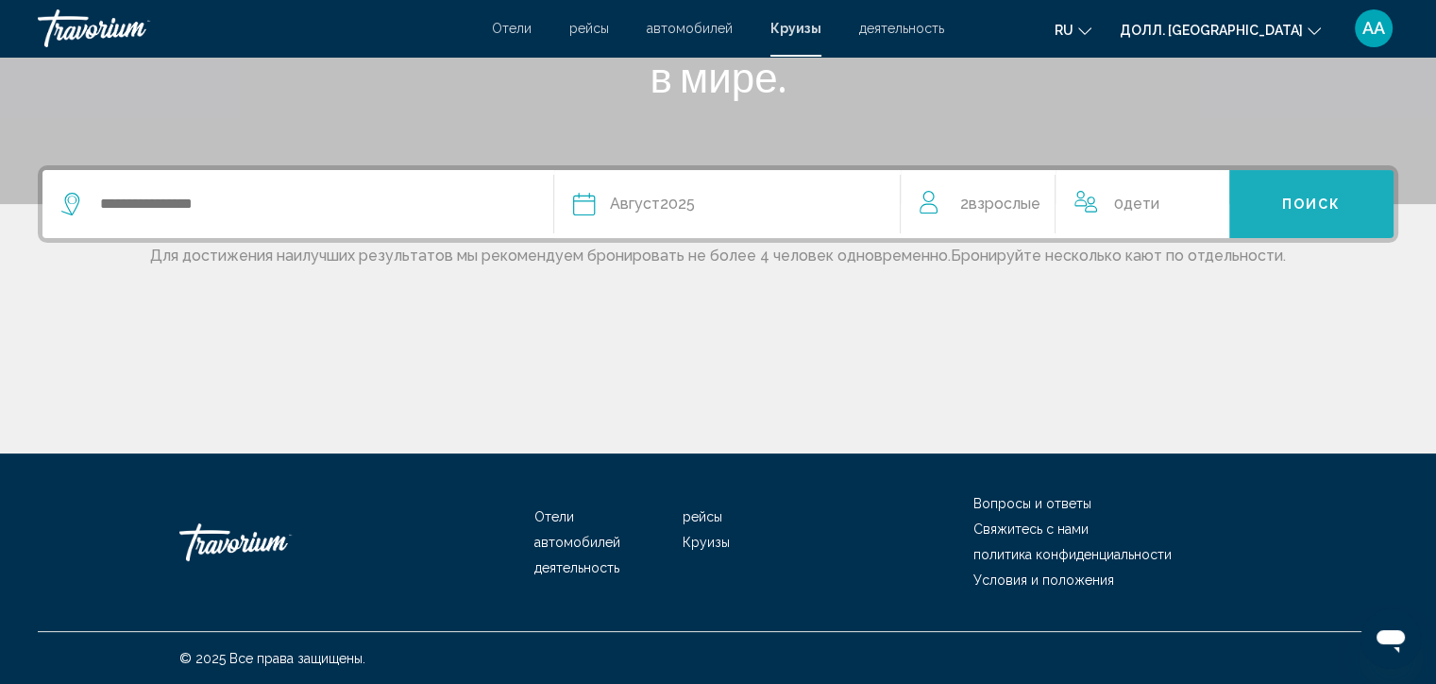
click at [1324, 206] on ya-tr-span "Поиск" at bounding box center [1311, 204] width 59 height 15
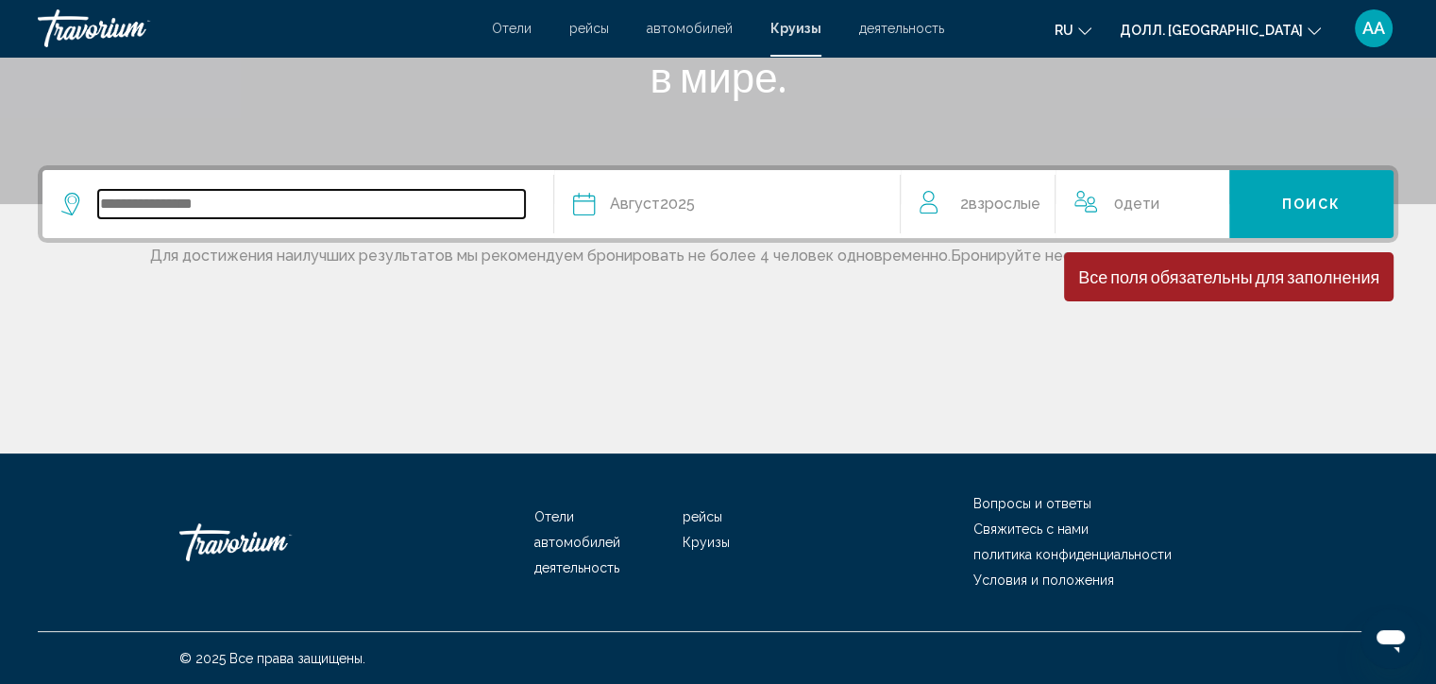
click at [182, 202] on input "Виджет поиска" at bounding box center [311, 204] width 427 height 28
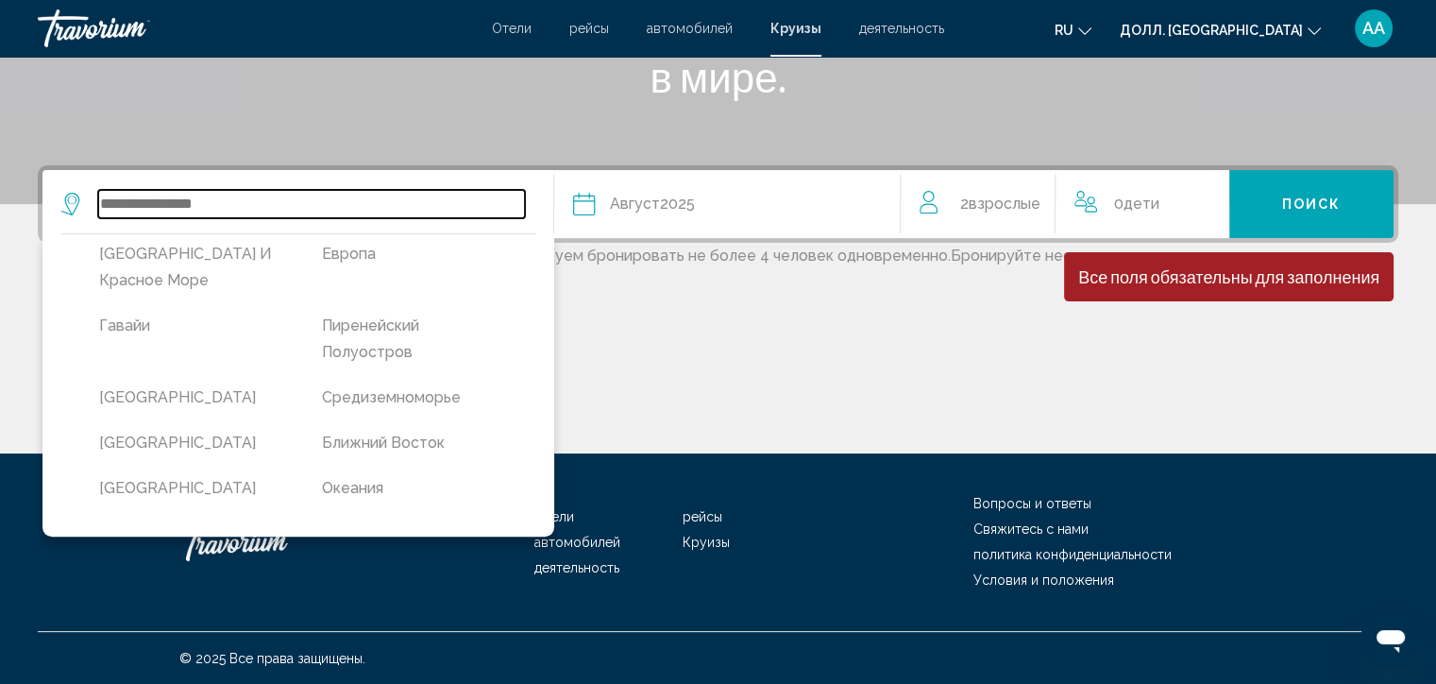
scroll to position [257, 0]
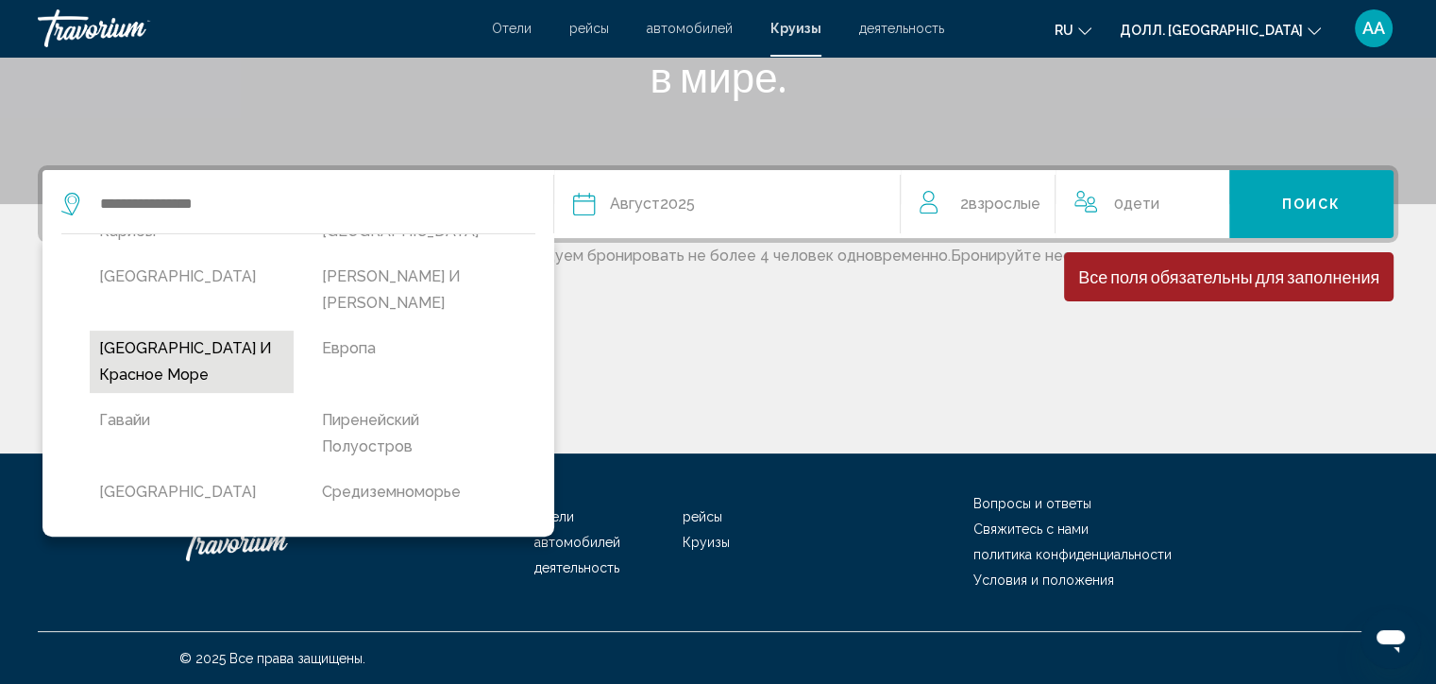
click at [198, 345] on ya-tr-span "[GEOGRAPHIC_DATA] и Красное море" at bounding box center [185, 361] width 173 height 44
type input "**********"
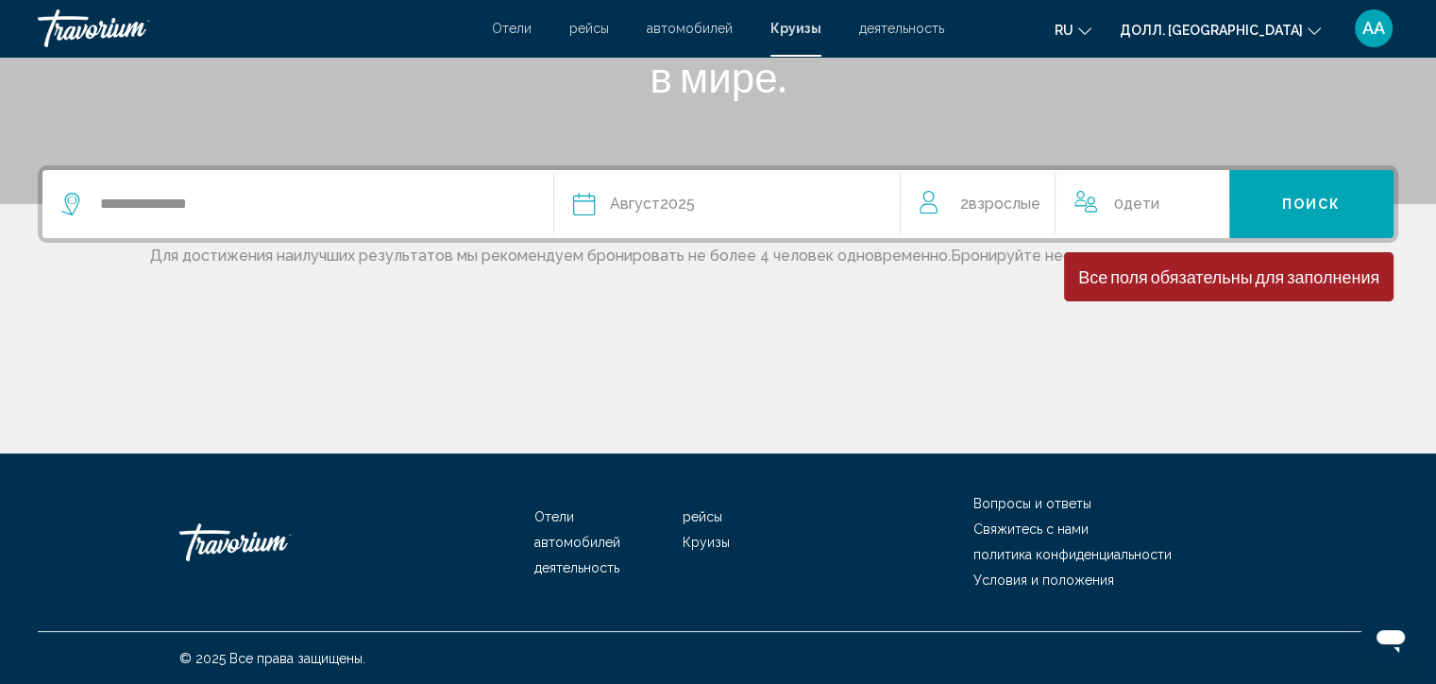
click at [381, 366] on div "Основное содержание" at bounding box center [718, 383] width 1361 height 142
click at [1312, 207] on ya-tr-span "Поиск" at bounding box center [1311, 204] width 59 height 15
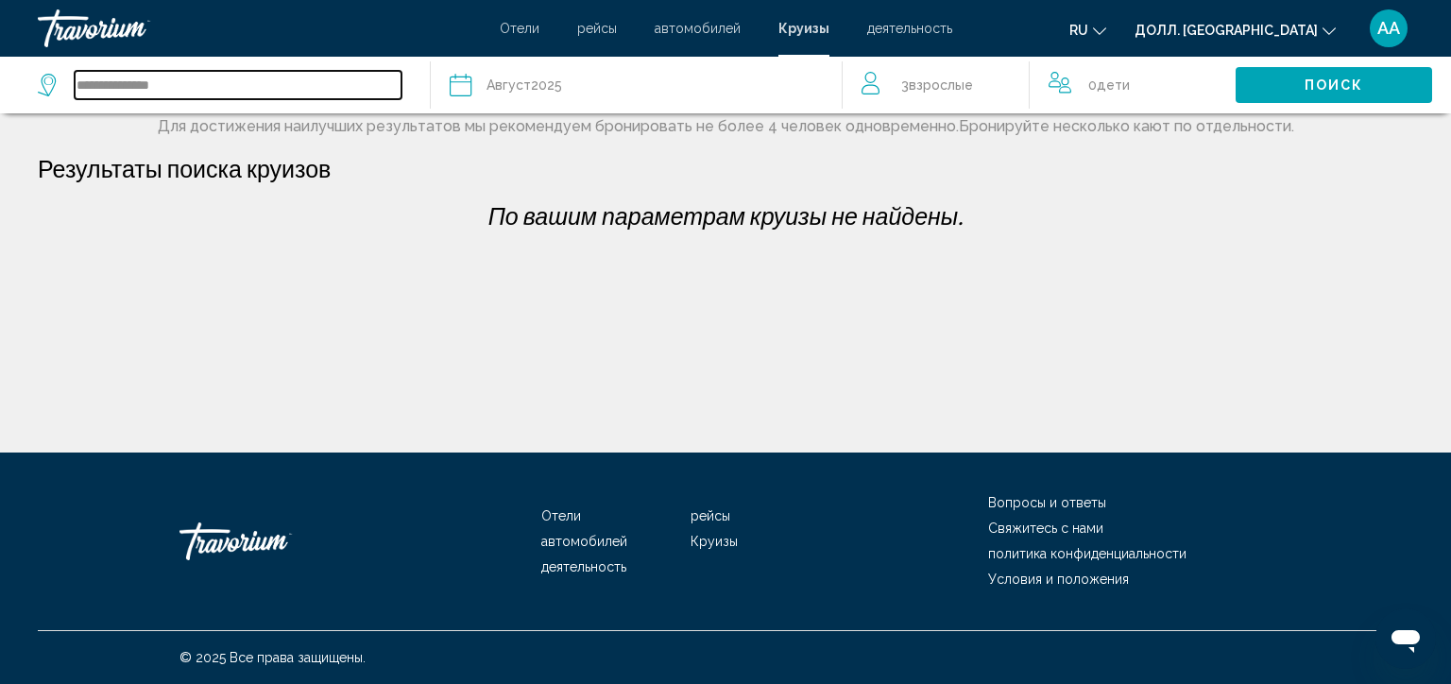
click at [327, 93] on input "**********" at bounding box center [238, 85] width 327 height 28
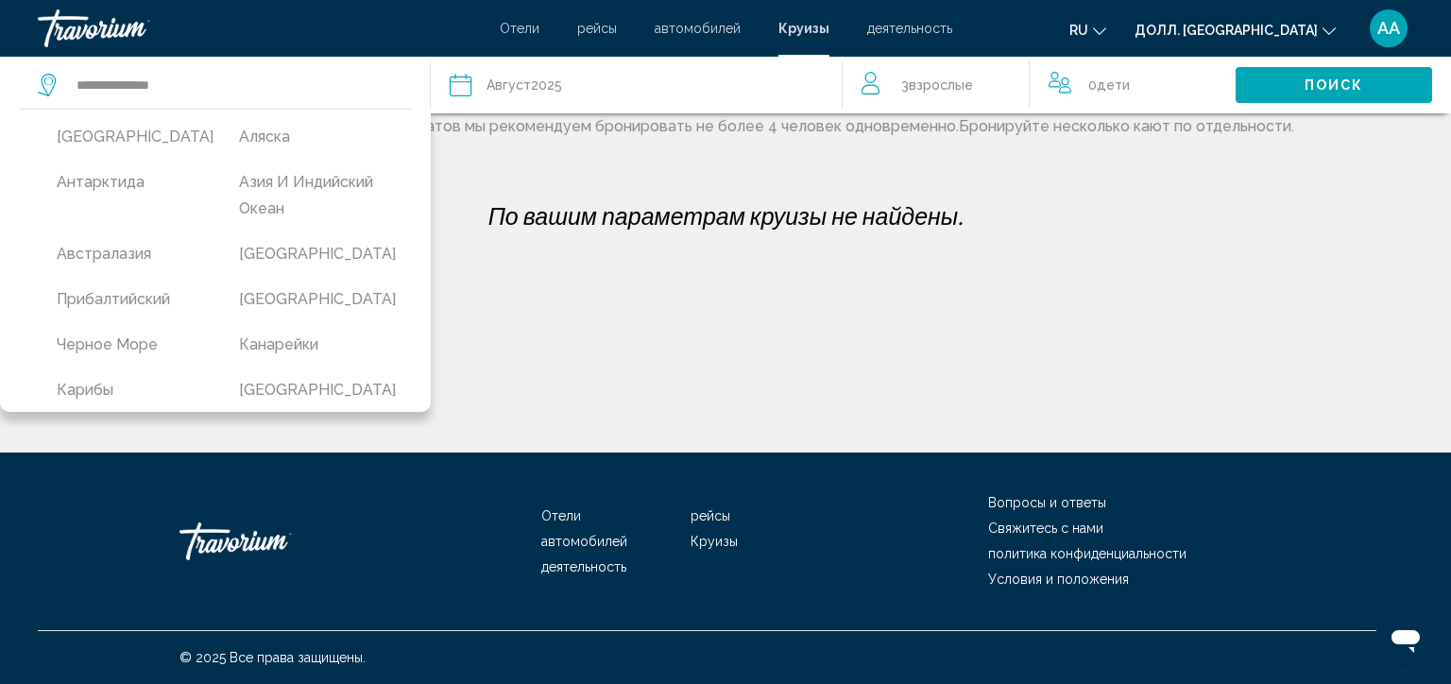
click at [762, 298] on div "**********" at bounding box center [725, 226] width 1451 height 452
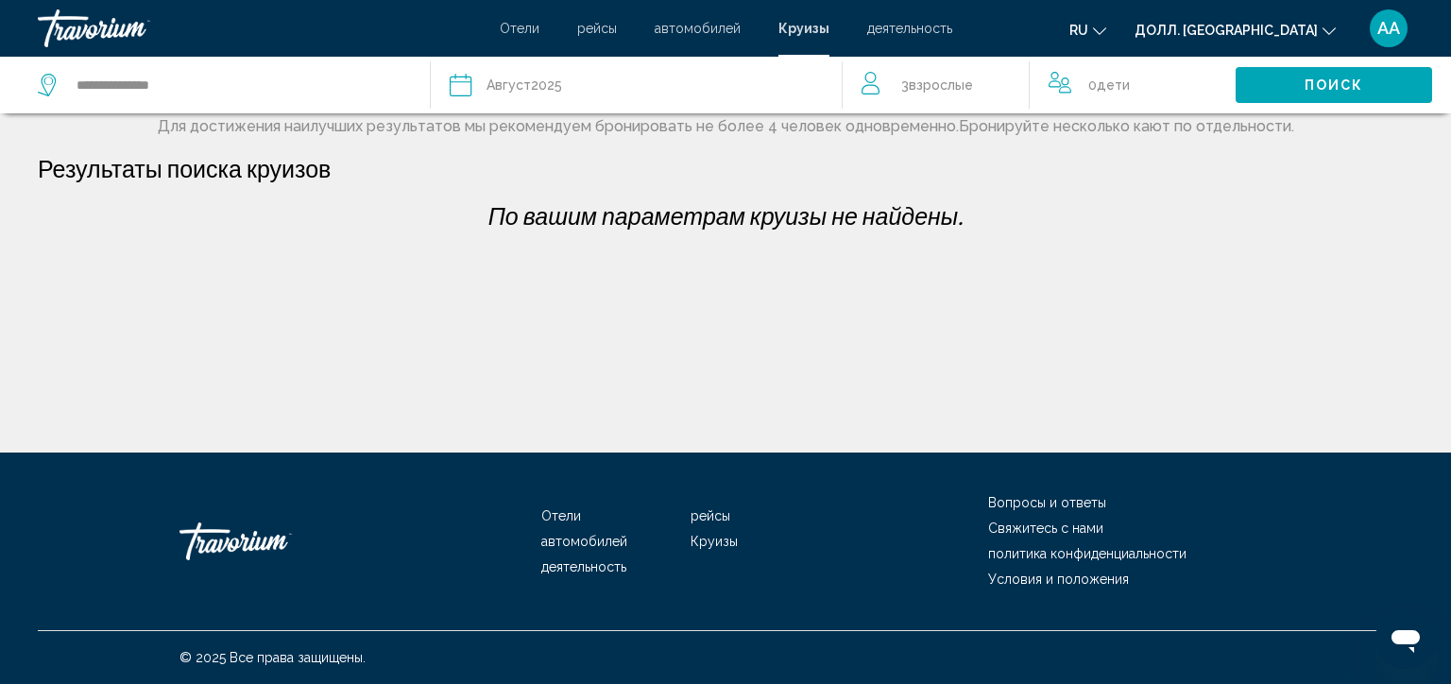
click at [891, 25] on ya-tr-span "деятельность" at bounding box center [909, 28] width 85 height 15
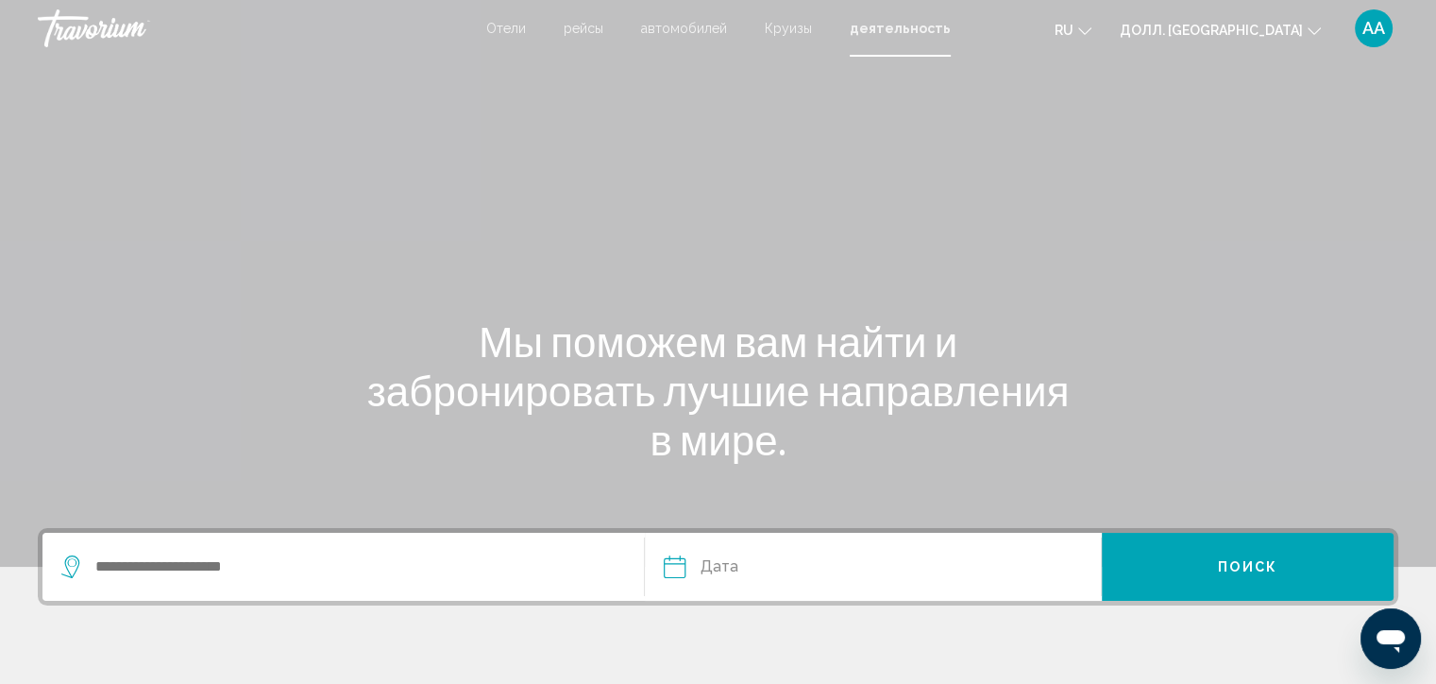
click at [695, 29] on ya-tr-span "автомобилей" at bounding box center [684, 28] width 86 height 15
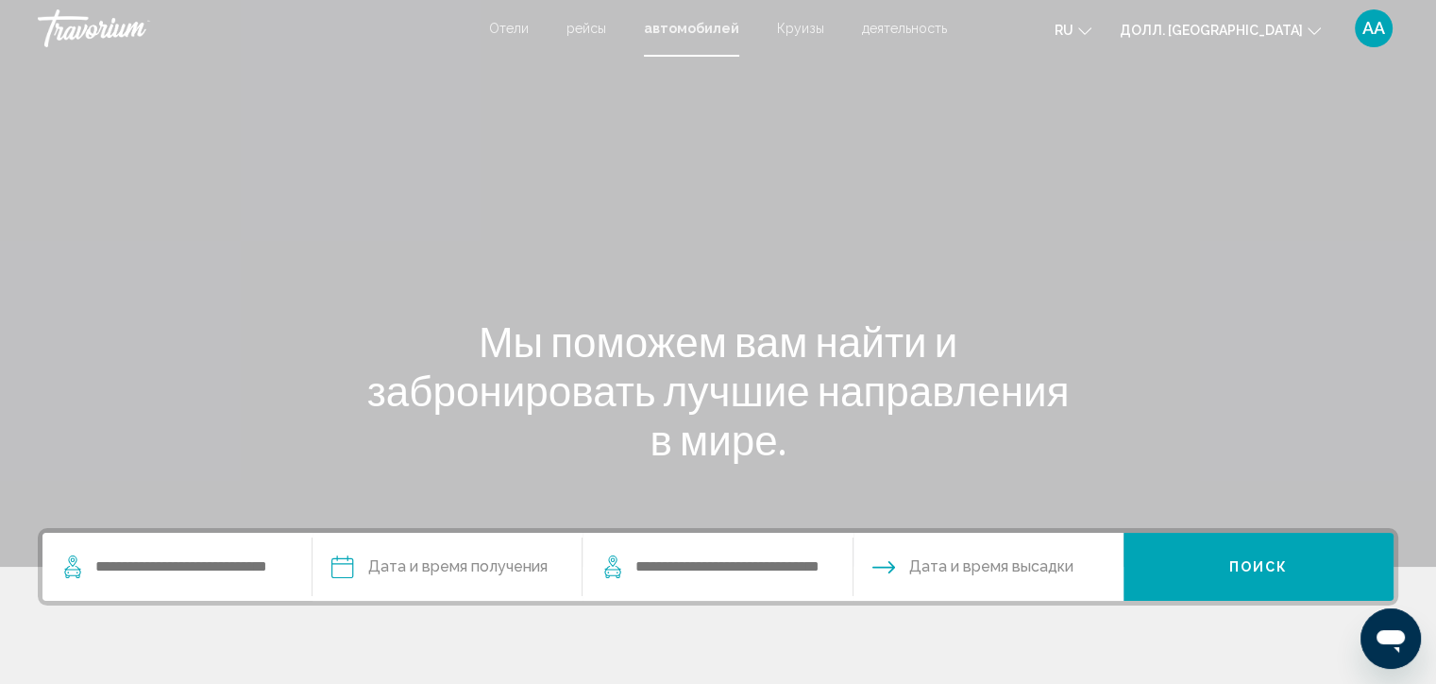
click at [593, 30] on ya-tr-span "рейсы" at bounding box center [587, 28] width 40 height 15
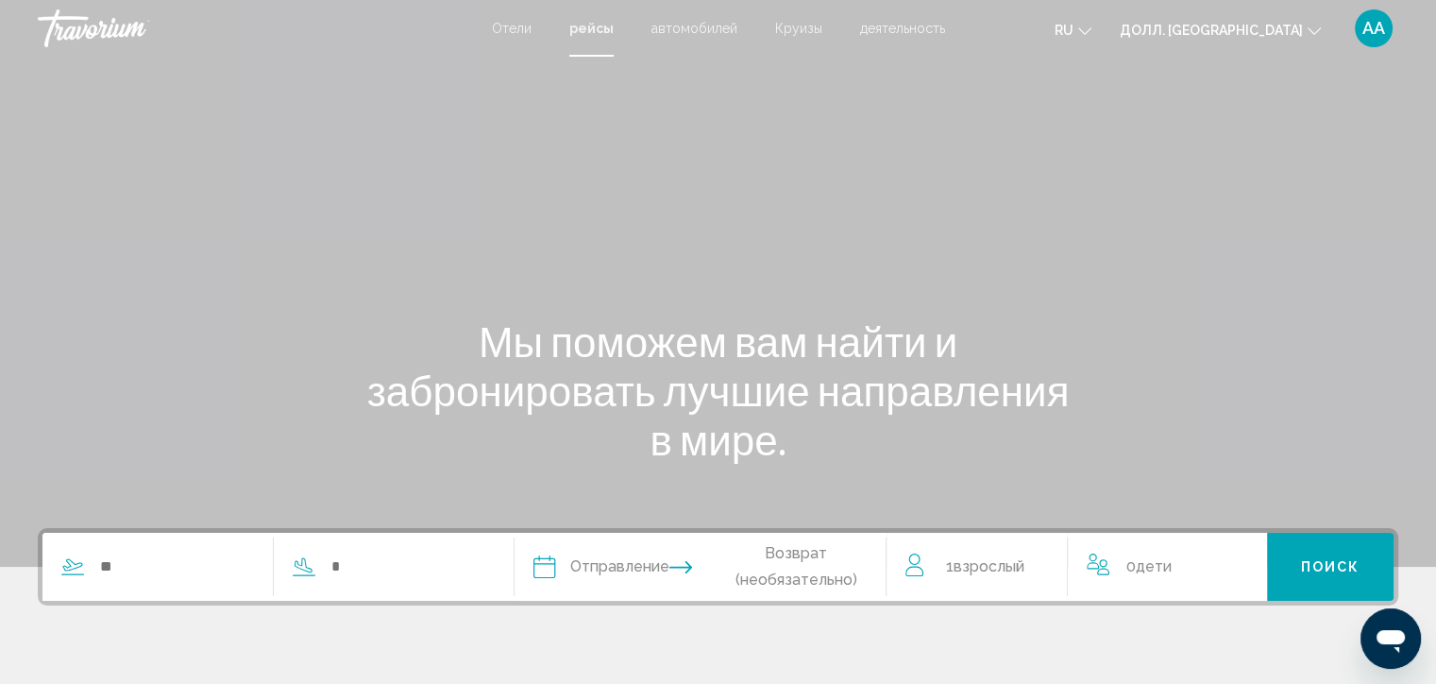
click at [523, 24] on ya-tr-span "Отели" at bounding box center [512, 28] width 40 height 15
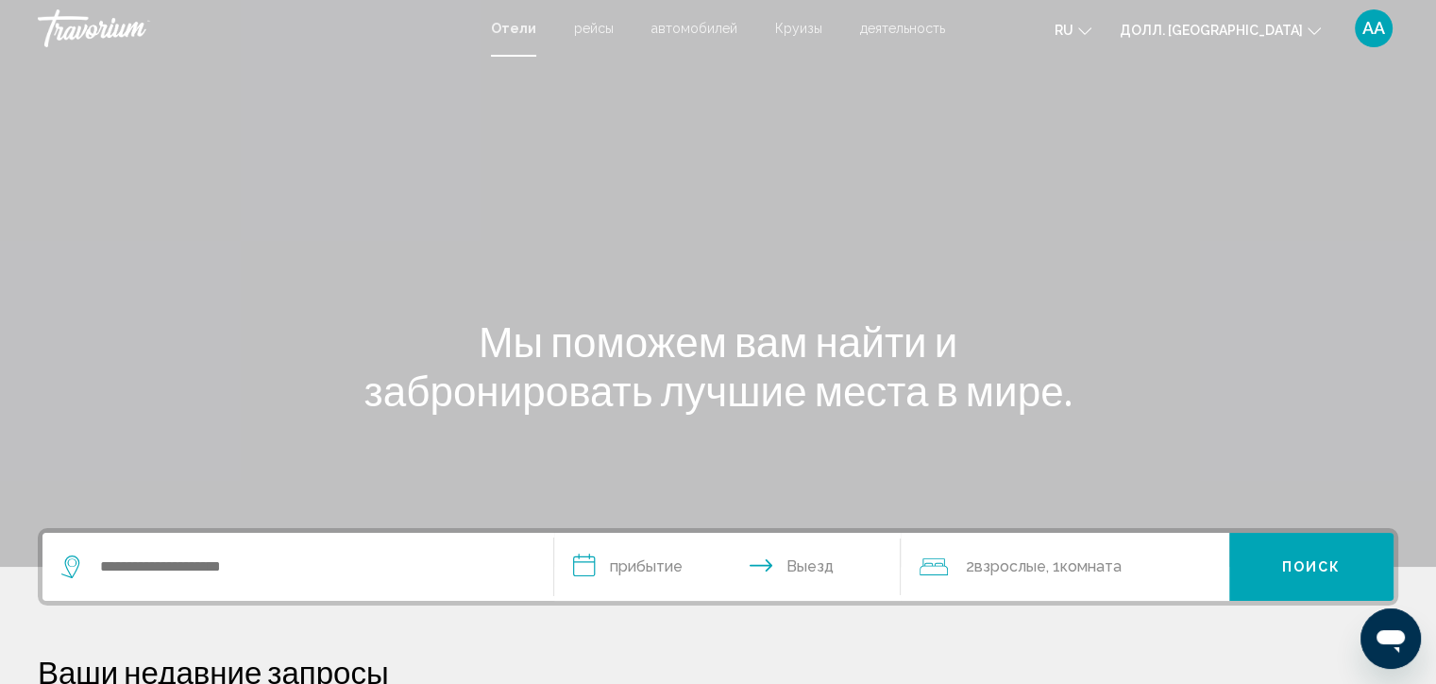
click at [798, 24] on ya-tr-span "Круизы" at bounding box center [798, 28] width 47 height 15
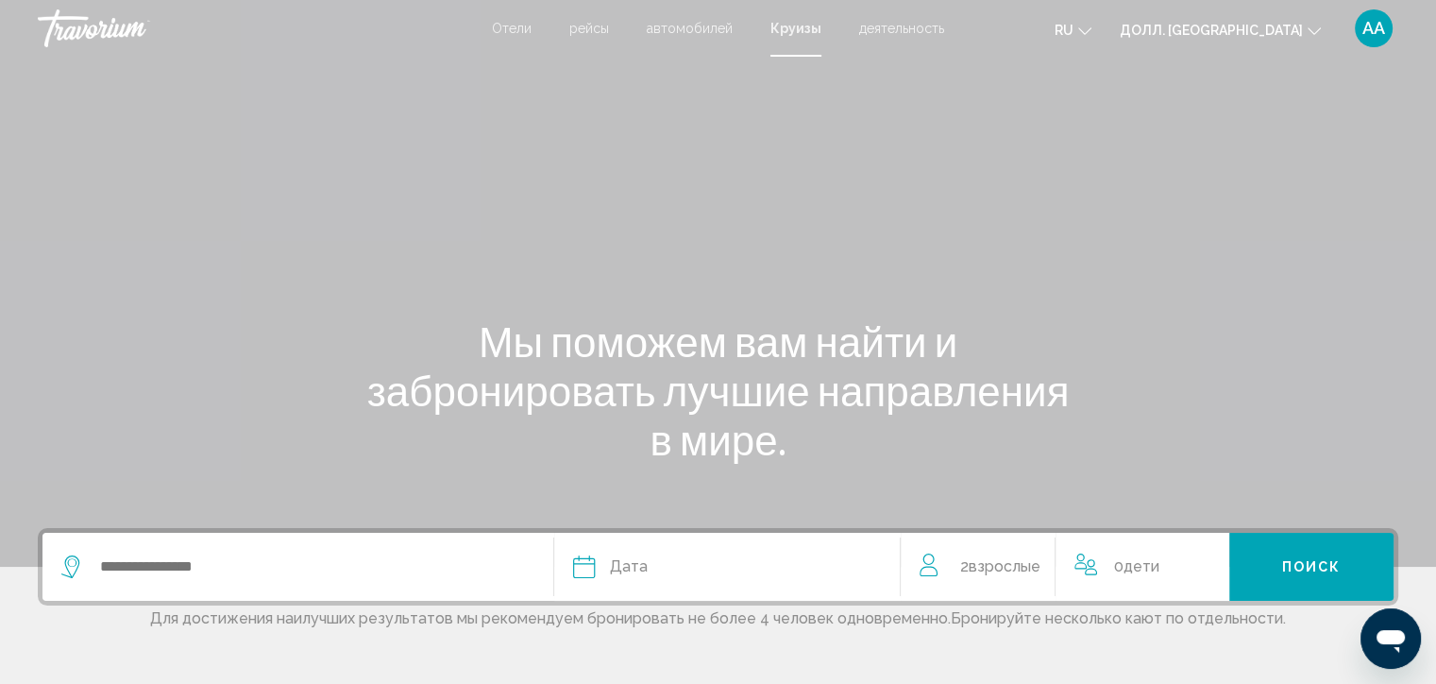
click at [1313, 25] on icon "Изменить валюту" at bounding box center [1314, 31] width 13 height 13
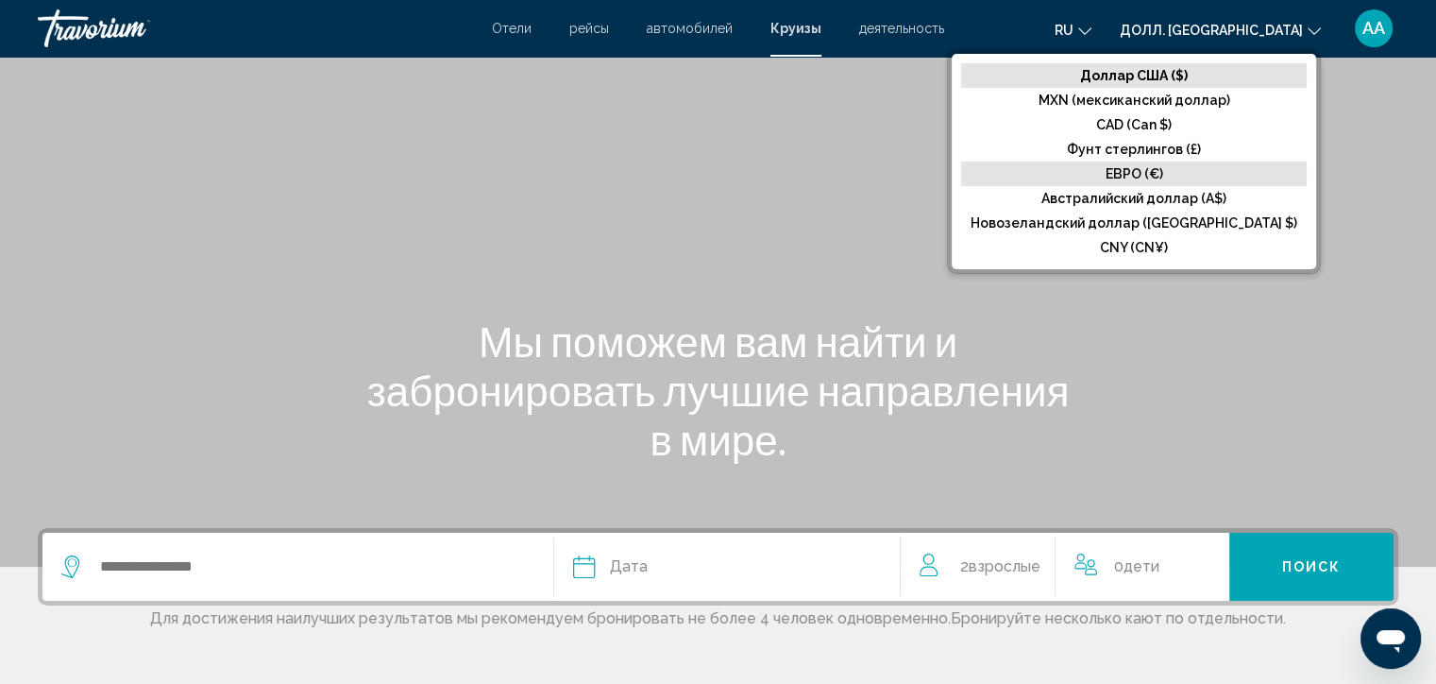
scroll to position [363, 0]
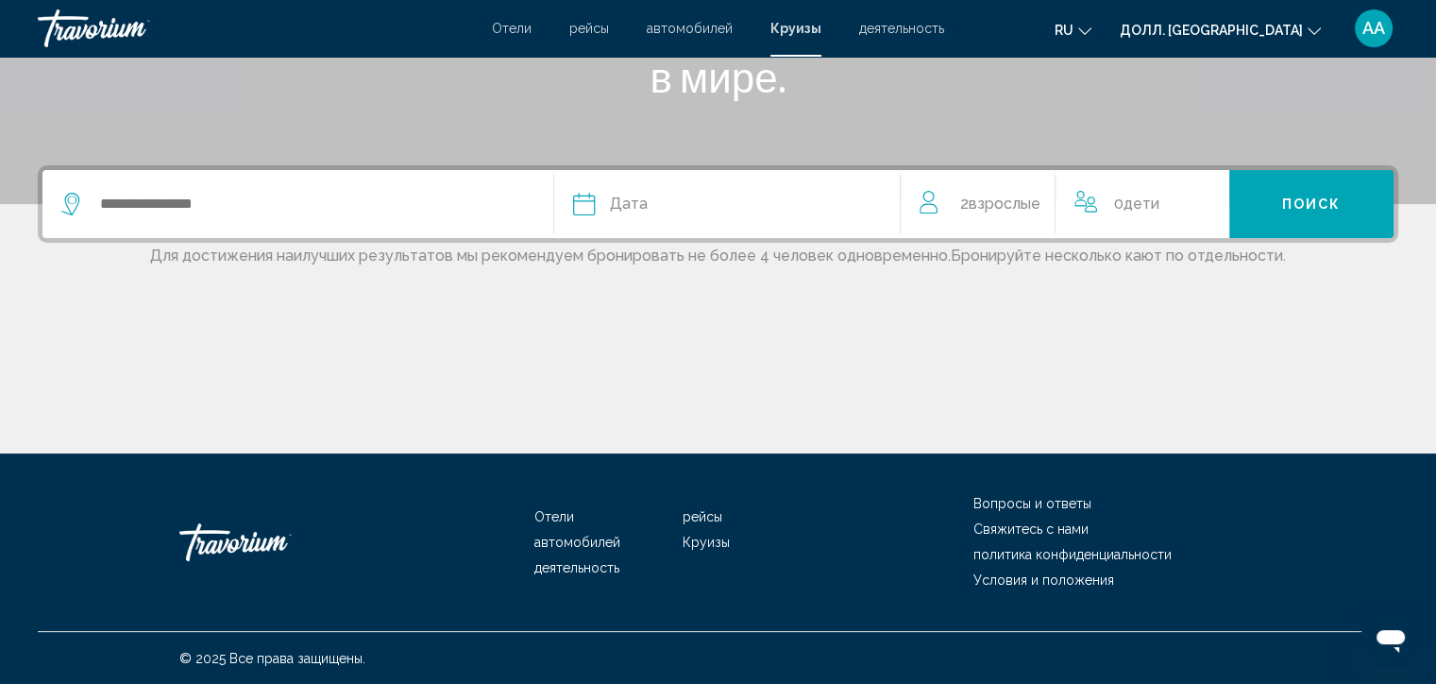
scroll to position [79, 0]
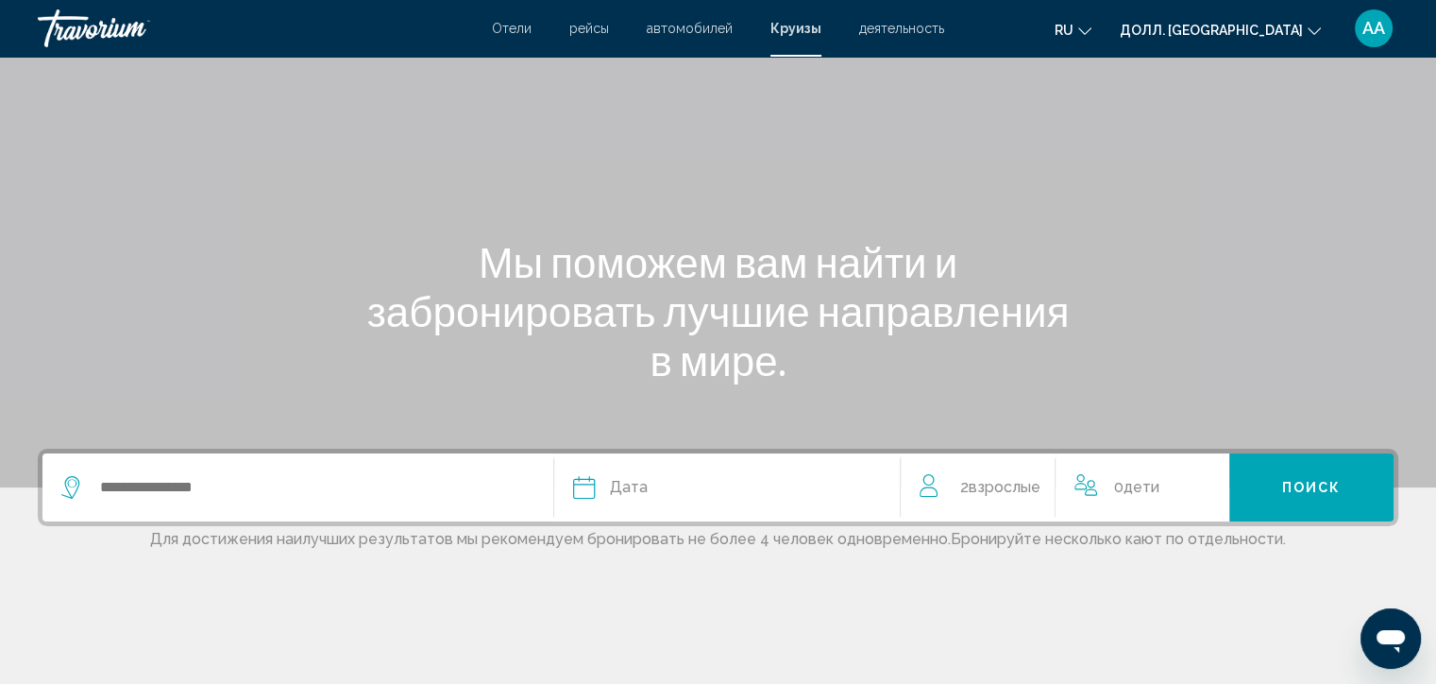
click at [905, 34] on ya-tr-span "деятельность" at bounding box center [901, 28] width 85 height 15
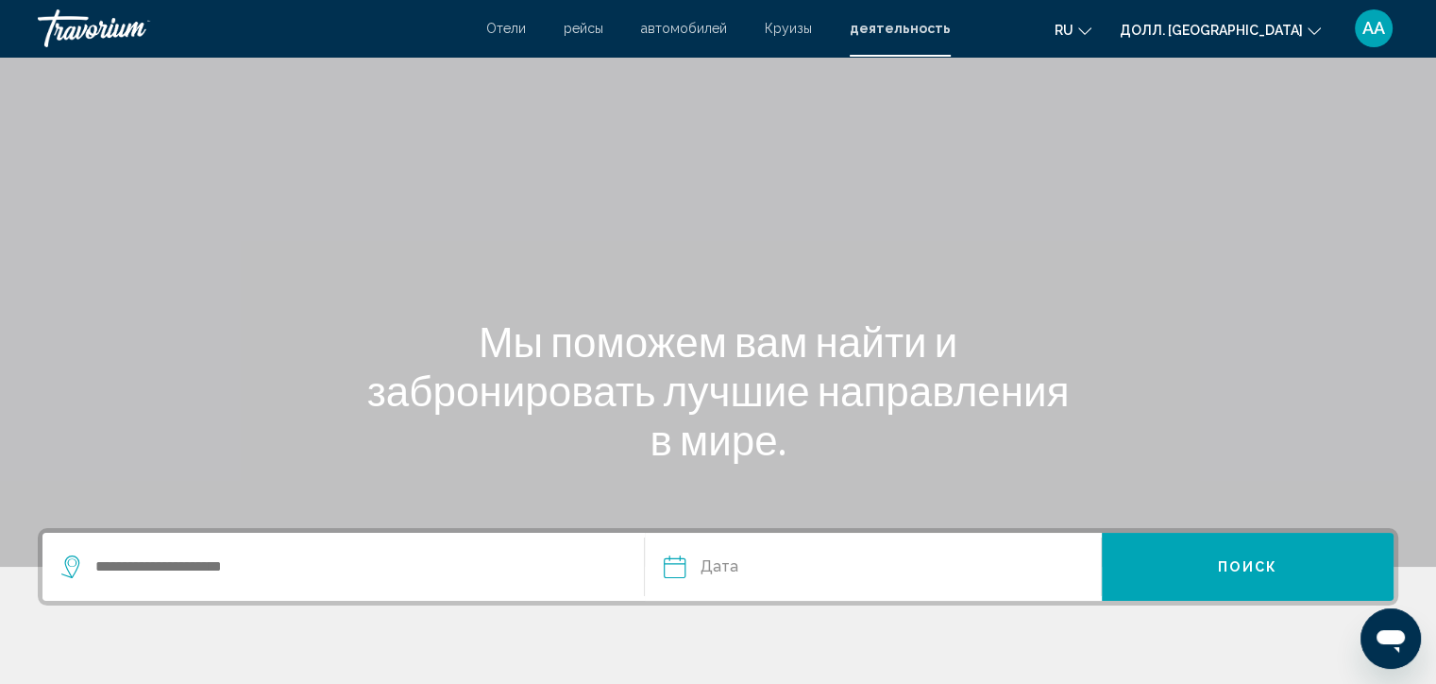
scroll to position [341, 0]
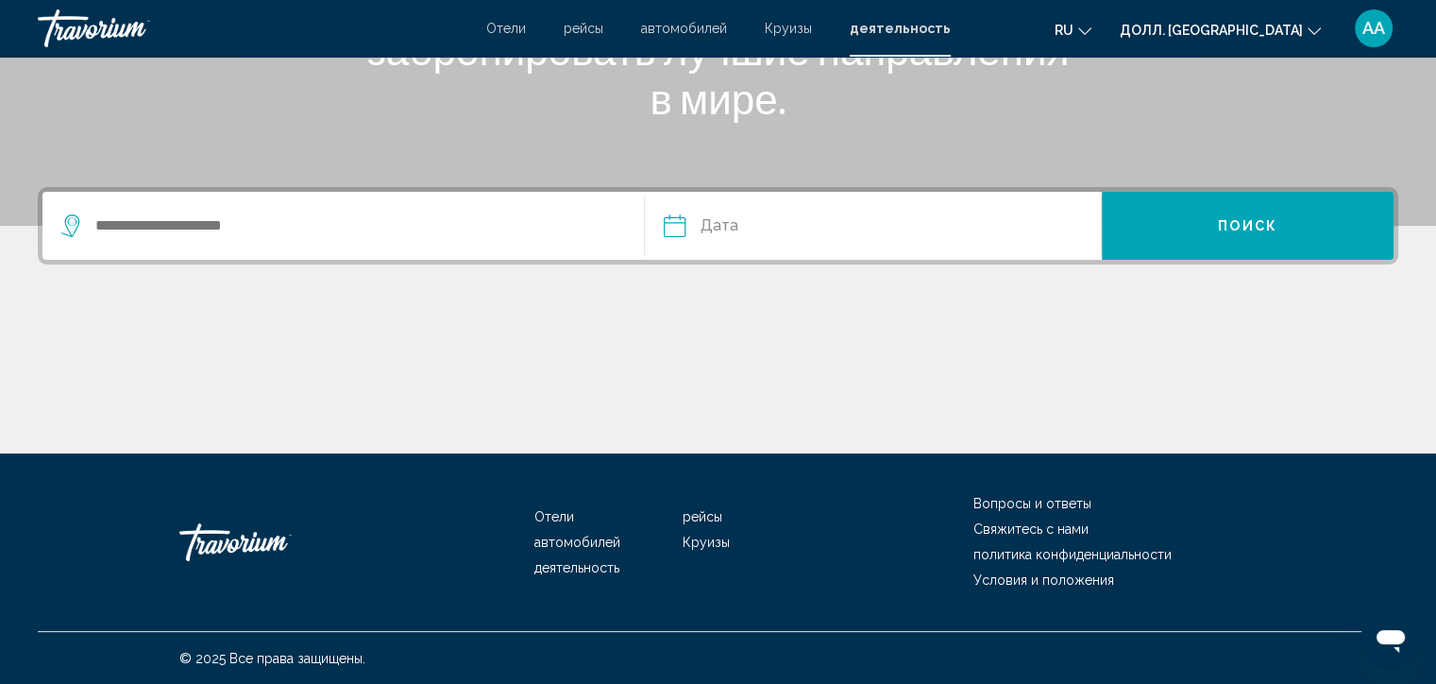
click at [413, 246] on div "Виджет поиска" at bounding box center [343, 226] width 564 height 68
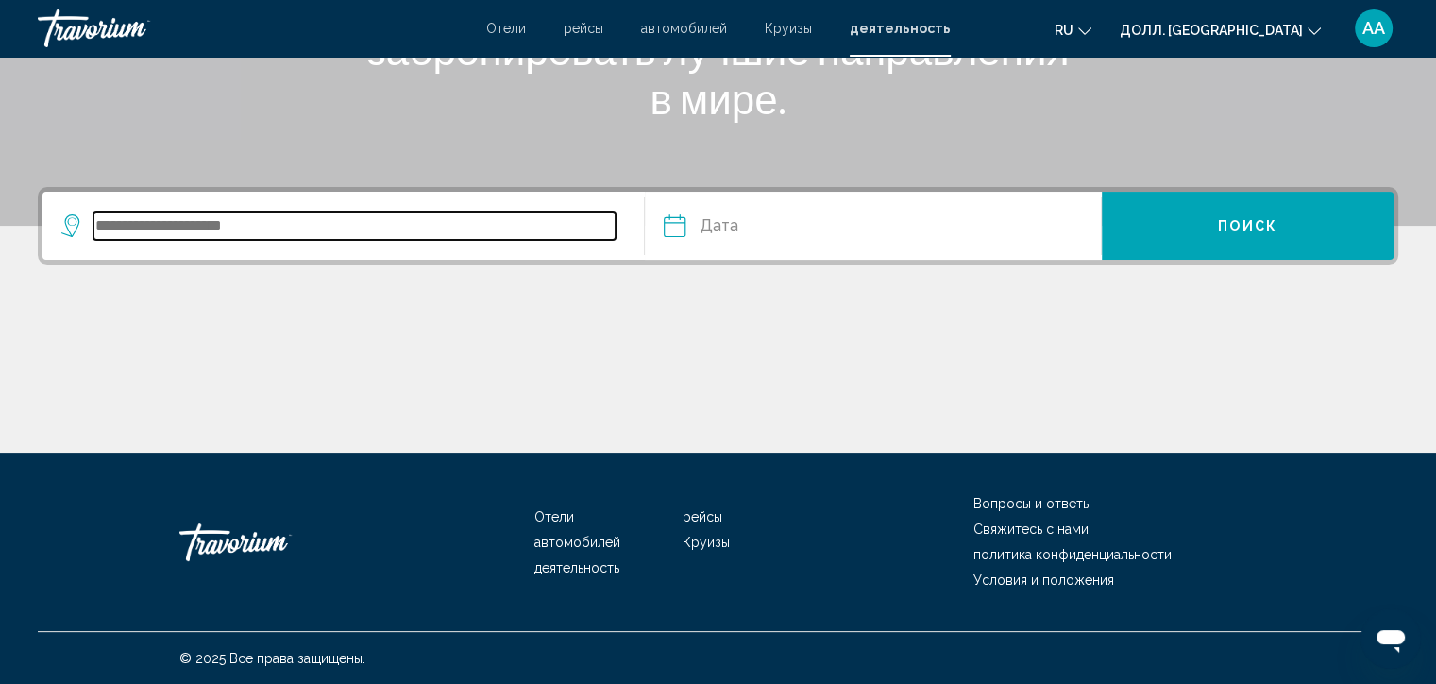
click at [408, 222] on input "Виджет поиска" at bounding box center [354, 226] width 522 height 28
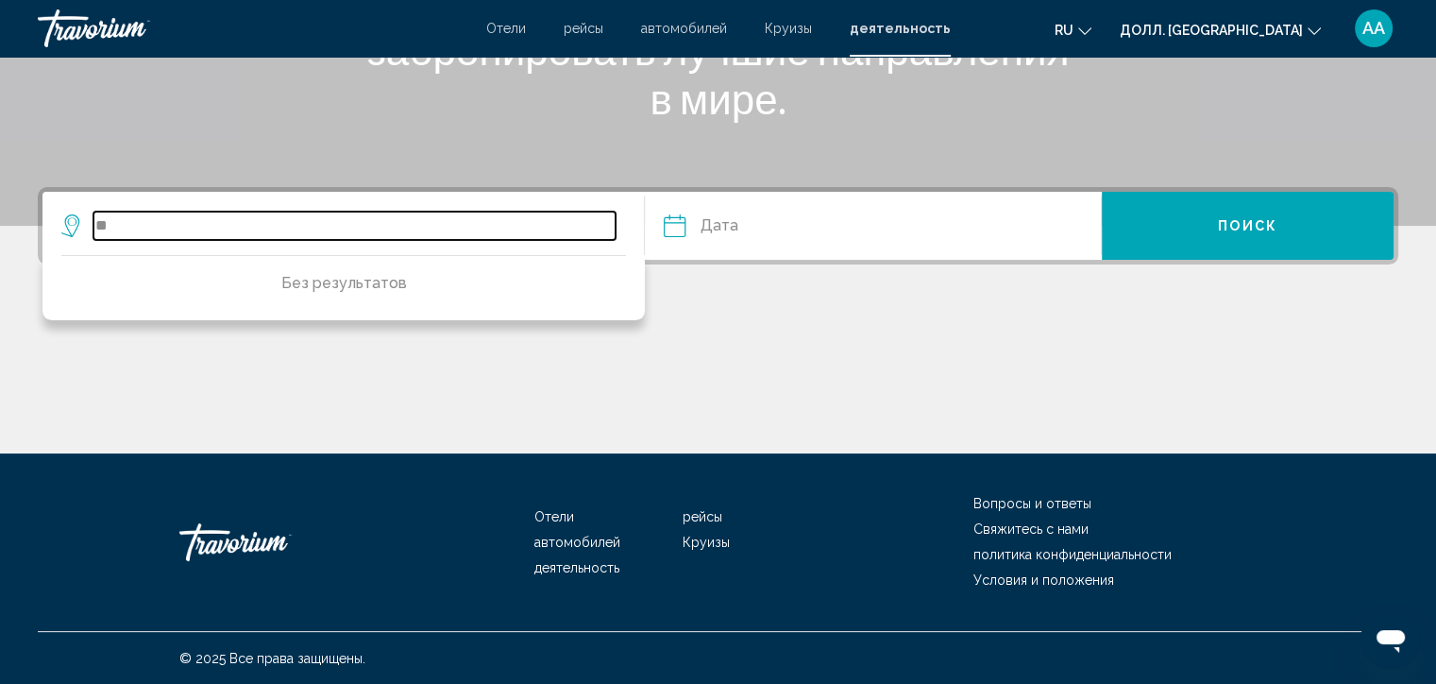
type input "*"
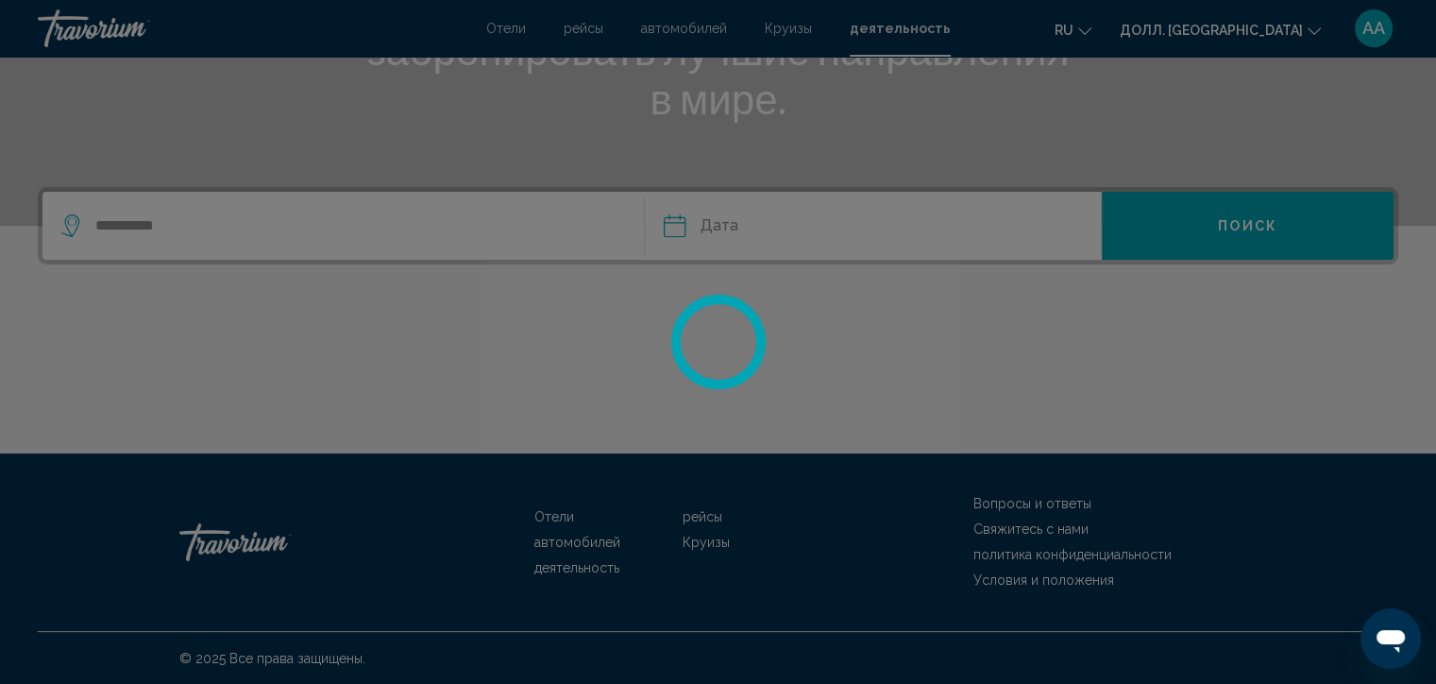
click at [374, 330] on div at bounding box center [718, 342] width 1436 height 684
click at [314, 223] on div at bounding box center [718, 342] width 1436 height 684
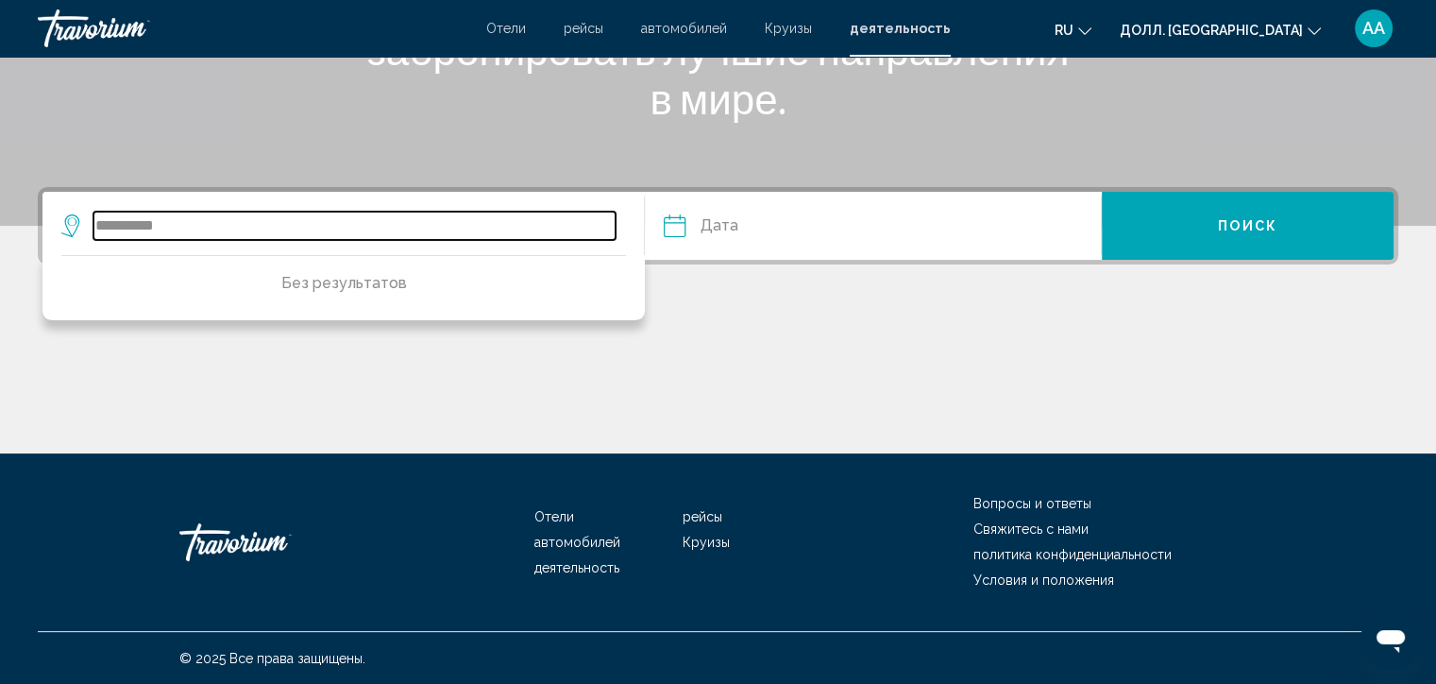
click at [314, 224] on input "**********" at bounding box center [354, 226] width 522 height 28
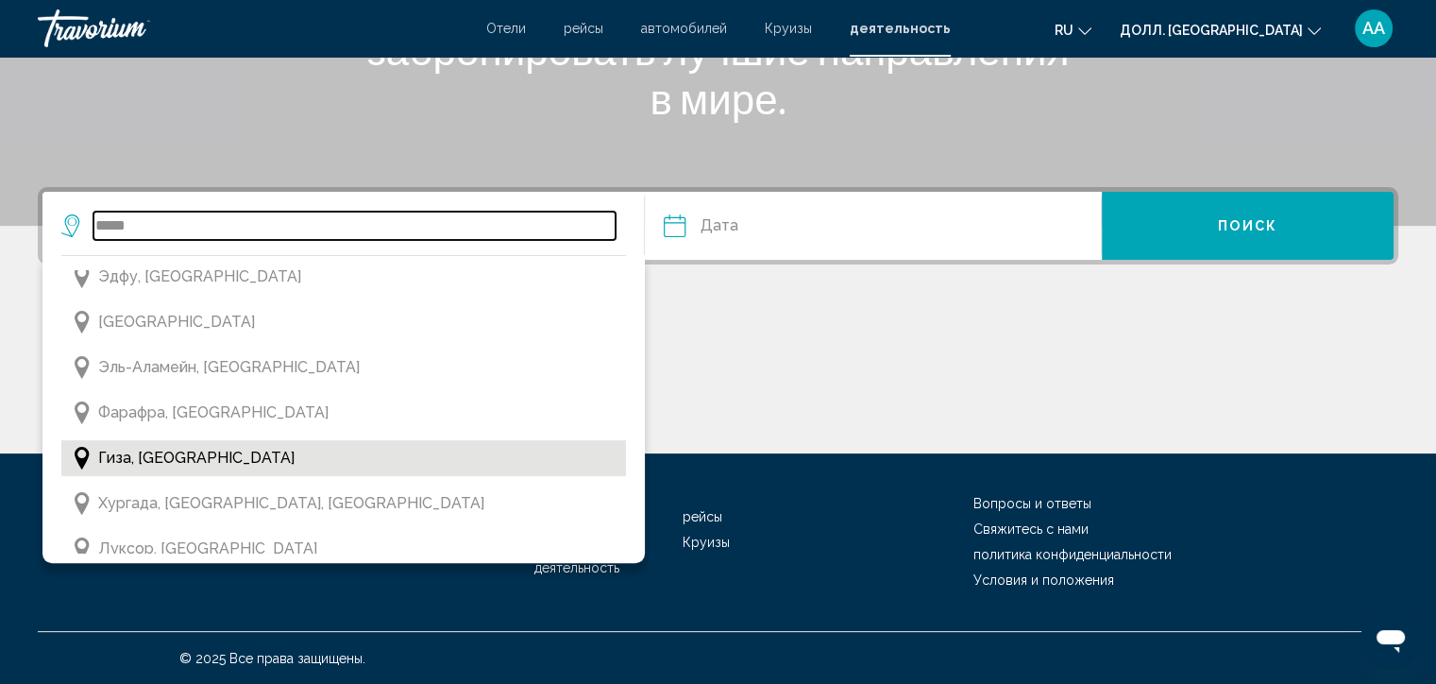
scroll to position [472, 0]
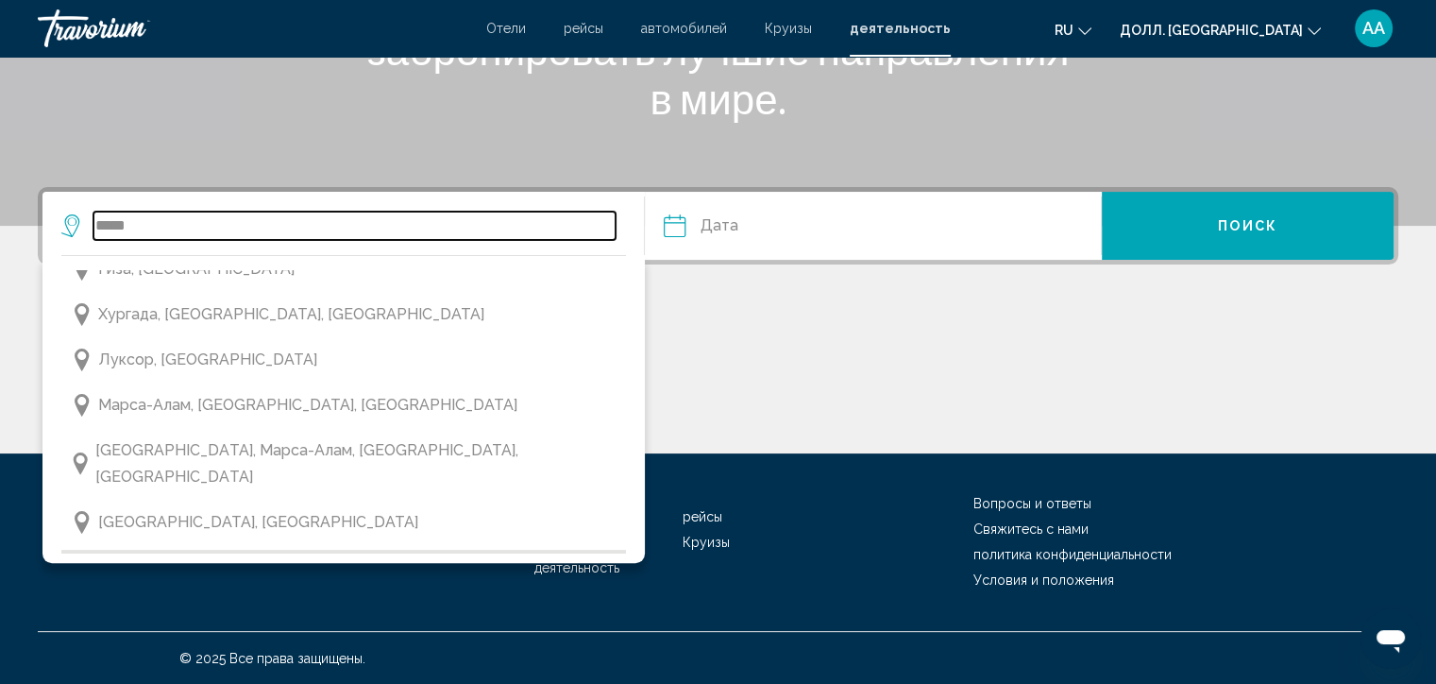
type input "*****"
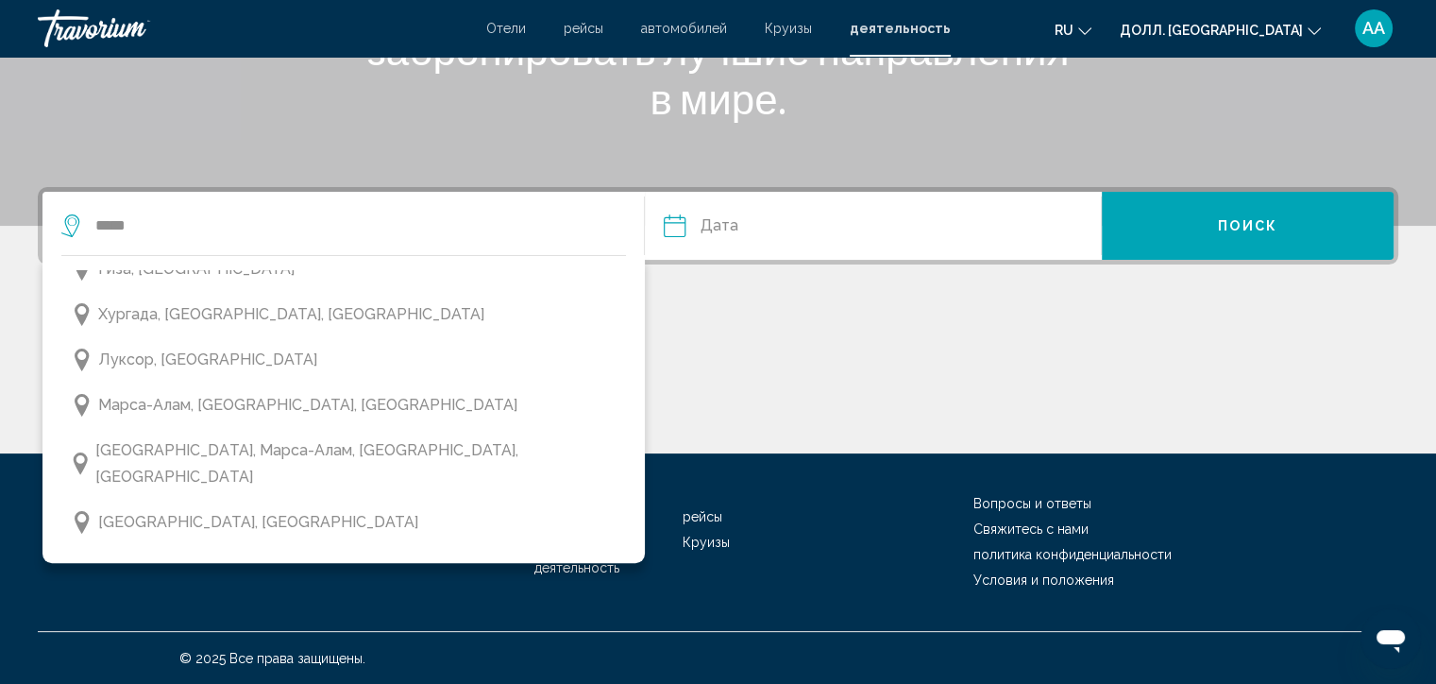
click at [213, 343] on body "Перейти к основному содержанию Отели рейсы автомобилей Круизы деятельность Отел…" at bounding box center [718, 1] width 1436 height 684
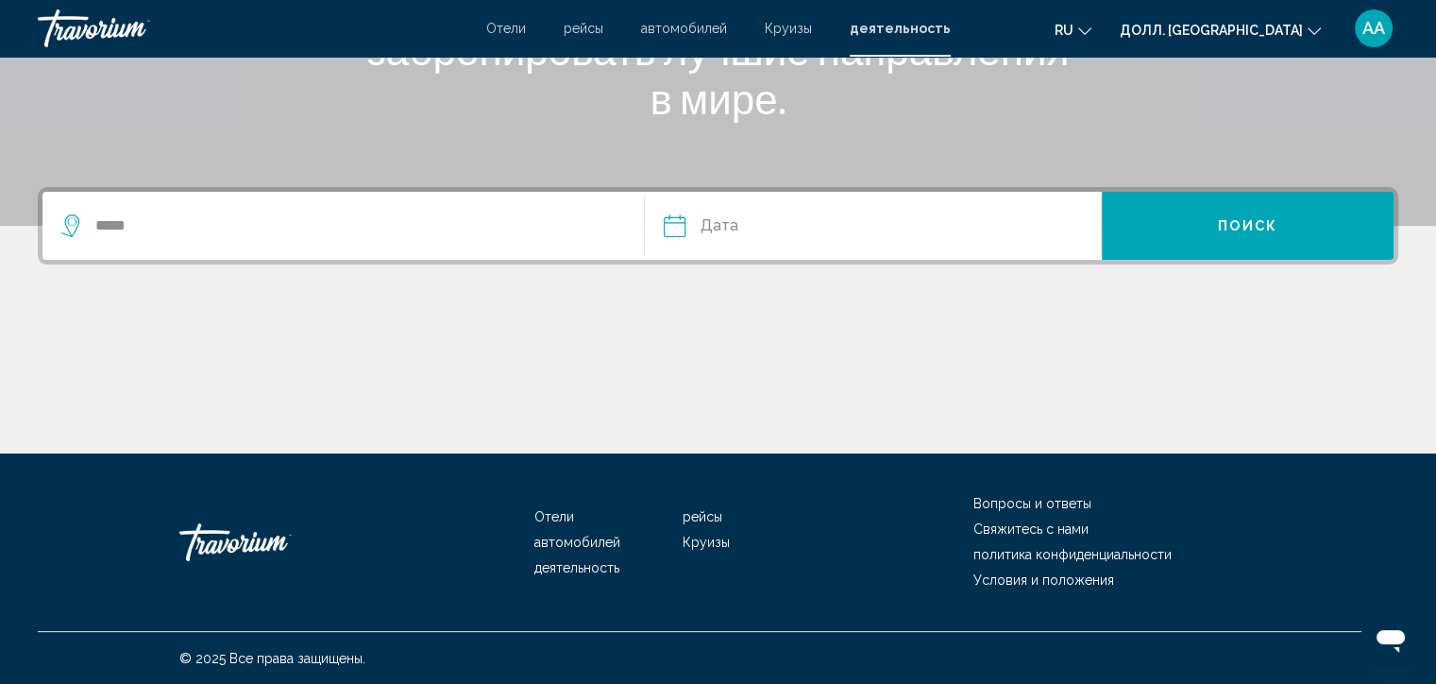
click at [759, 232] on input "Дата" at bounding box center [772, 229] width 226 height 74
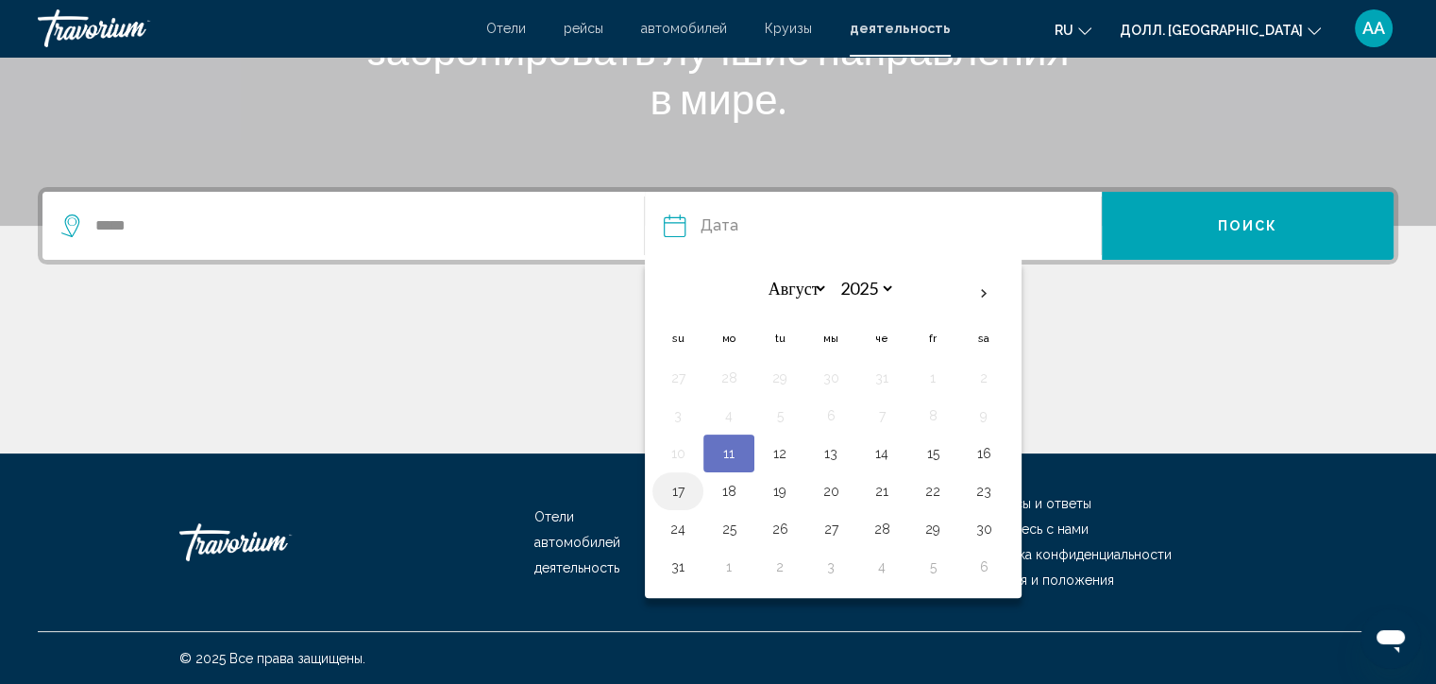
click at [678, 494] on button "17" at bounding box center [678, 491] width 30 height 26
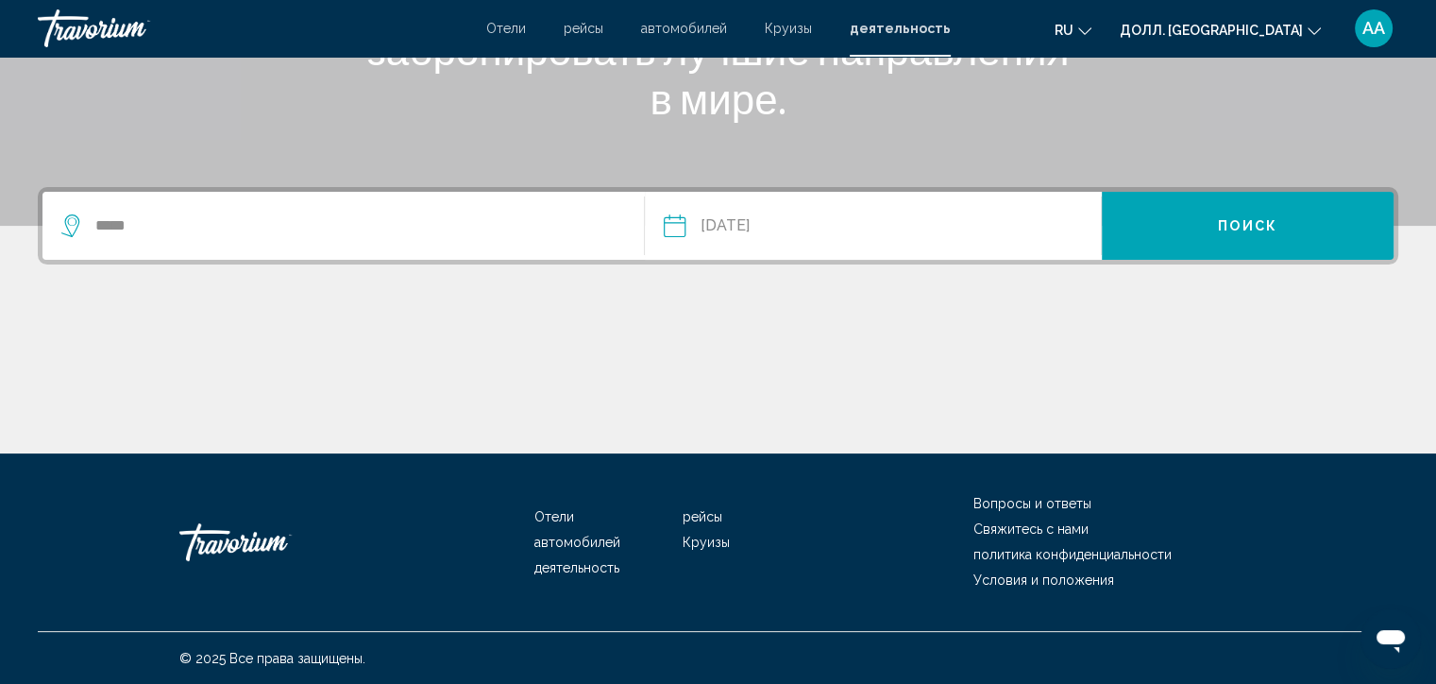
click at [1269, 242] on button "Поиск" at bounding box center [1248, 226] width 292 height 68
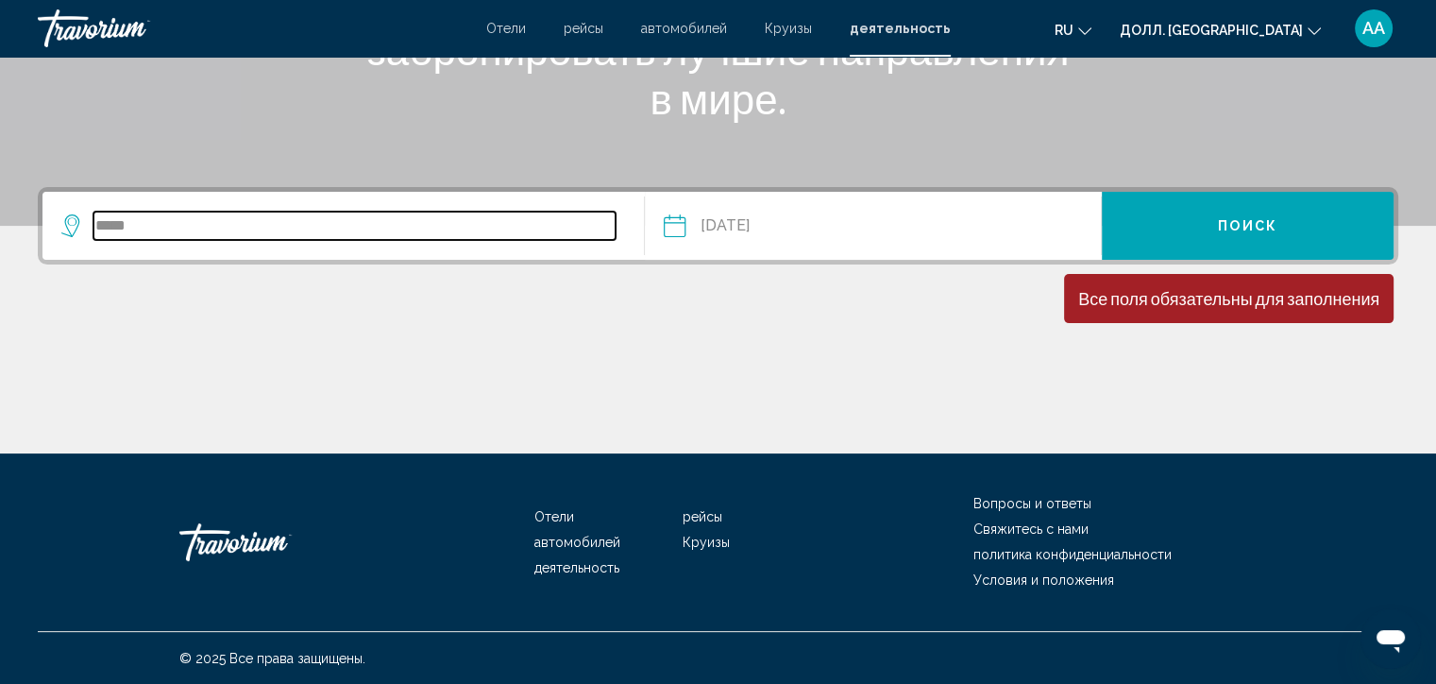
click at [208, 219] on input "*****" at bounding box center [354, 226] width 522 height 28
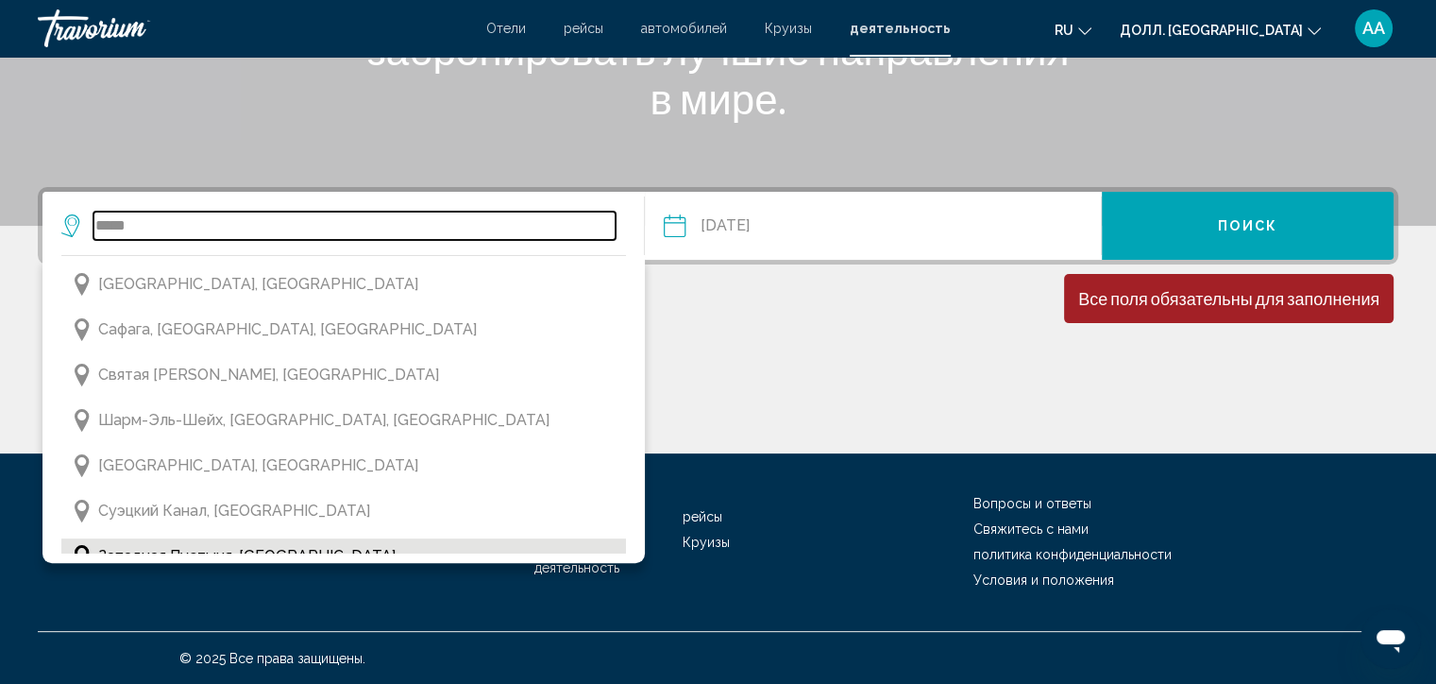
scroll to position [759, 0]
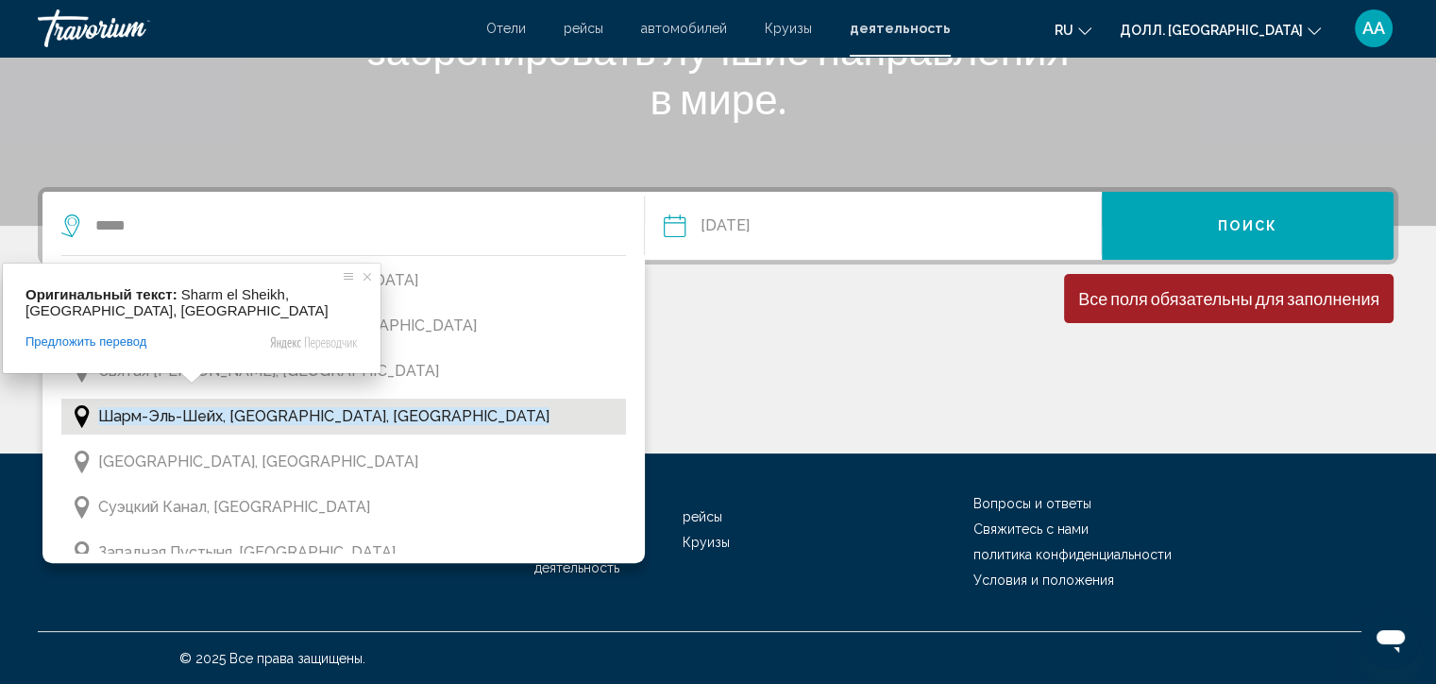
click at [193, 343] on body "Перейти к основному содержанию Отели рейсы автомобилей Круизы деятельность Отел…" at bounding box center [718, 1] width 1436 height 684
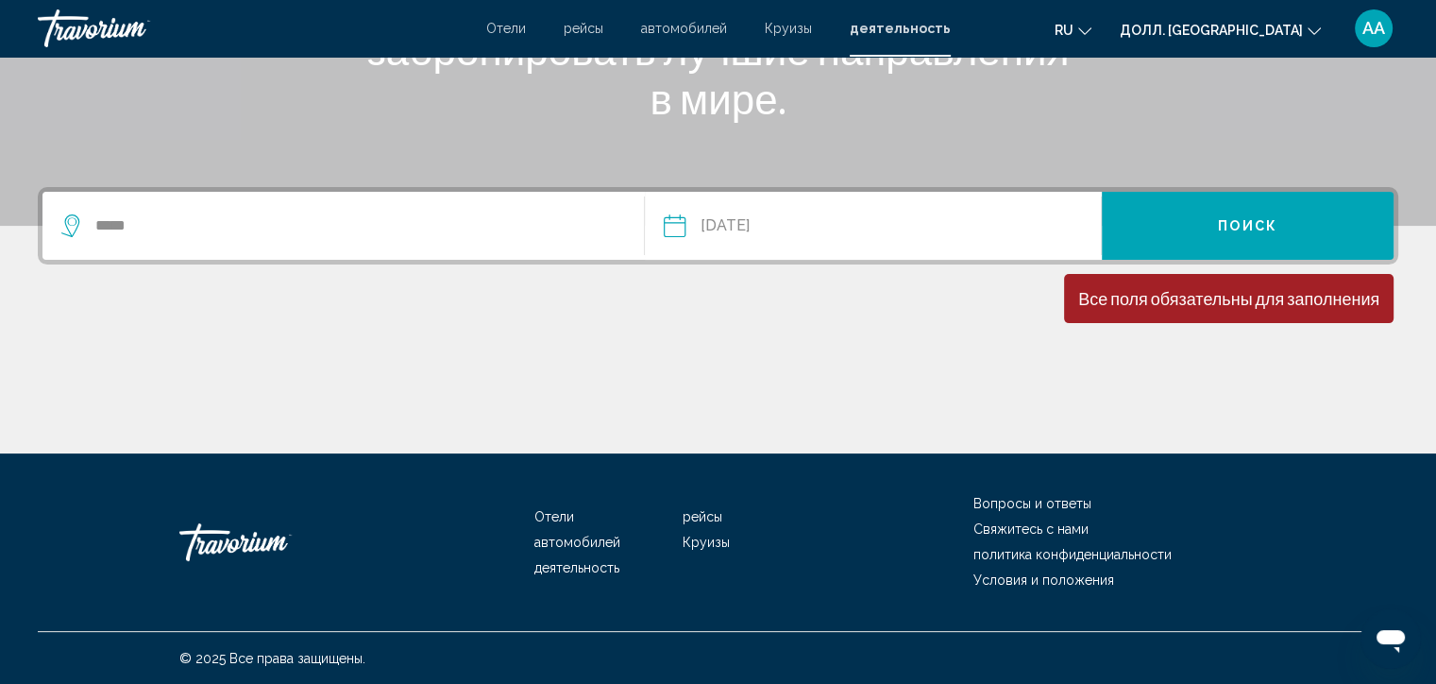
click at [1229, 230] on ya-tr-span "Поиск" at bounding box center [1247, 226] width 59 height 15
click at [767, 222] on input "**********" at bounding box center [772, 229] width 226 height 74
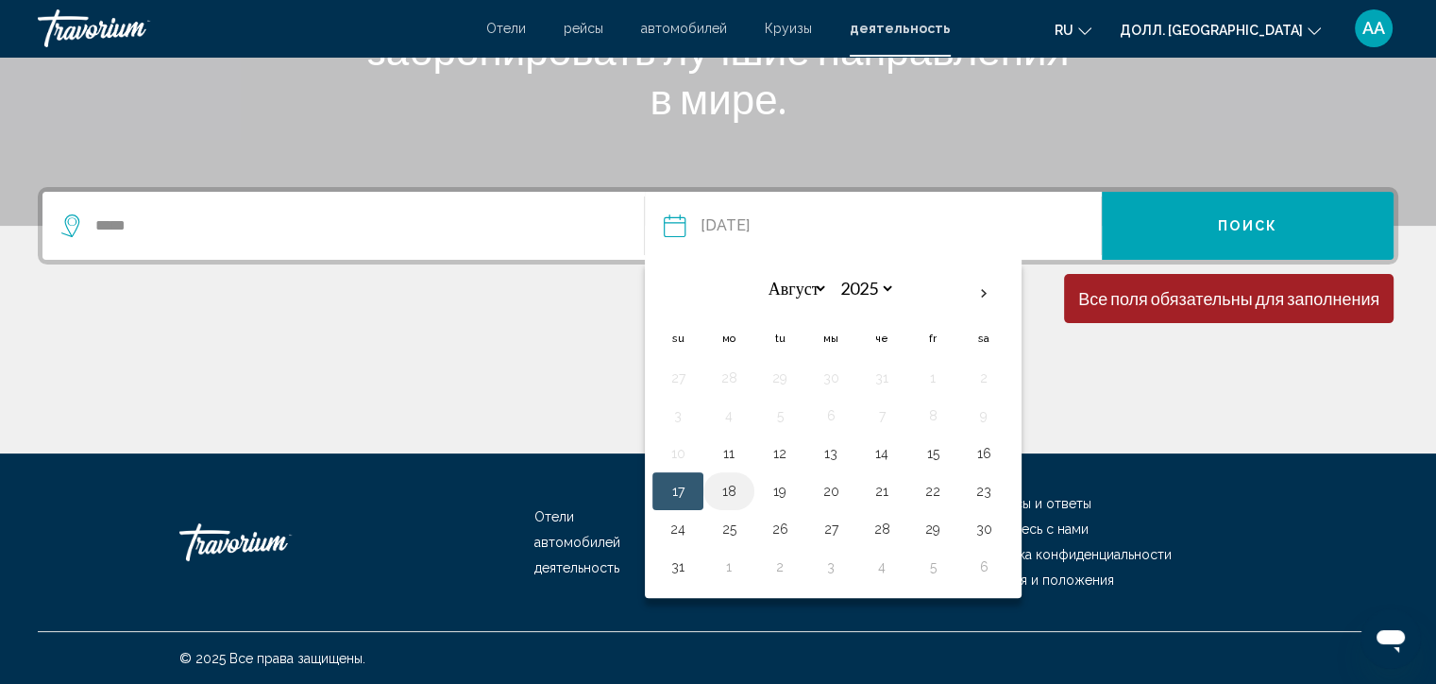
click at [724, 489] on button "18" at bounding box center [729, 491] width 30 height 26
type input "**********"
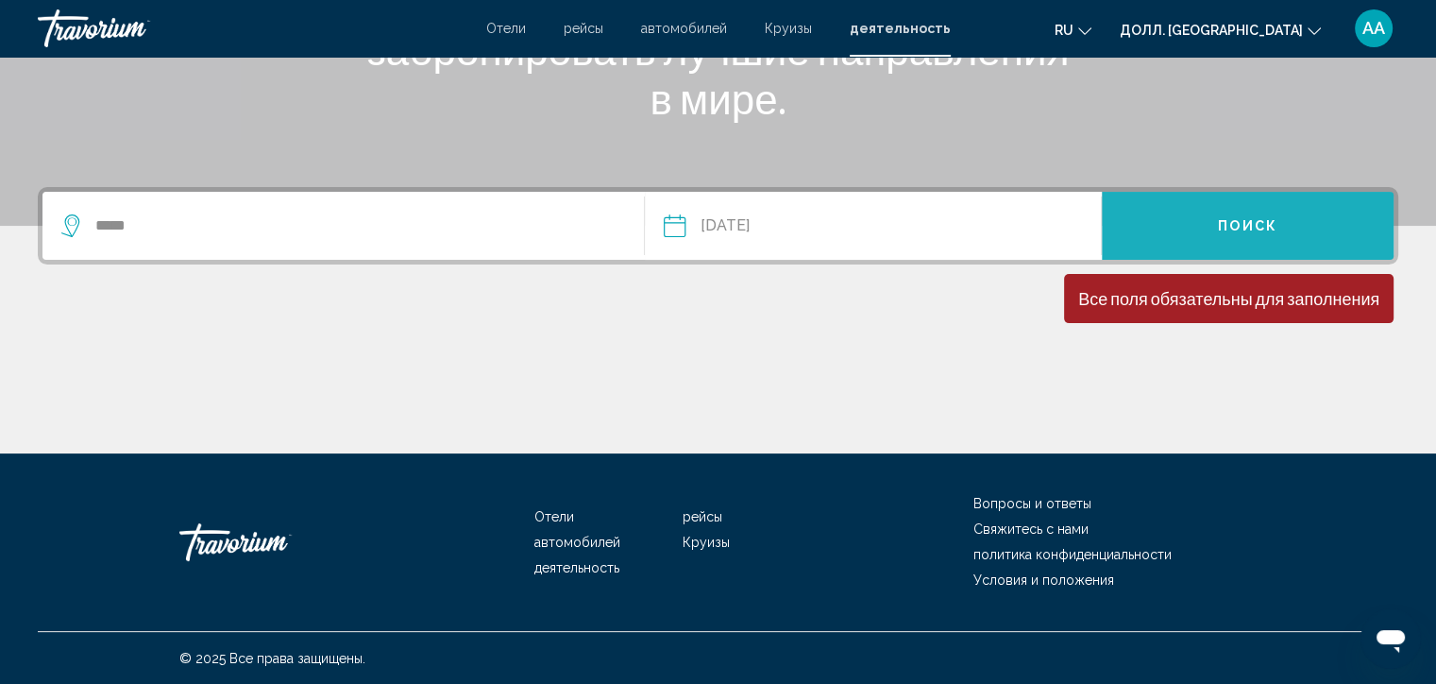
click at [1241, 219] on ya-tr-span "Поиск" at bounding box center [1247, 226] width 59 height 15
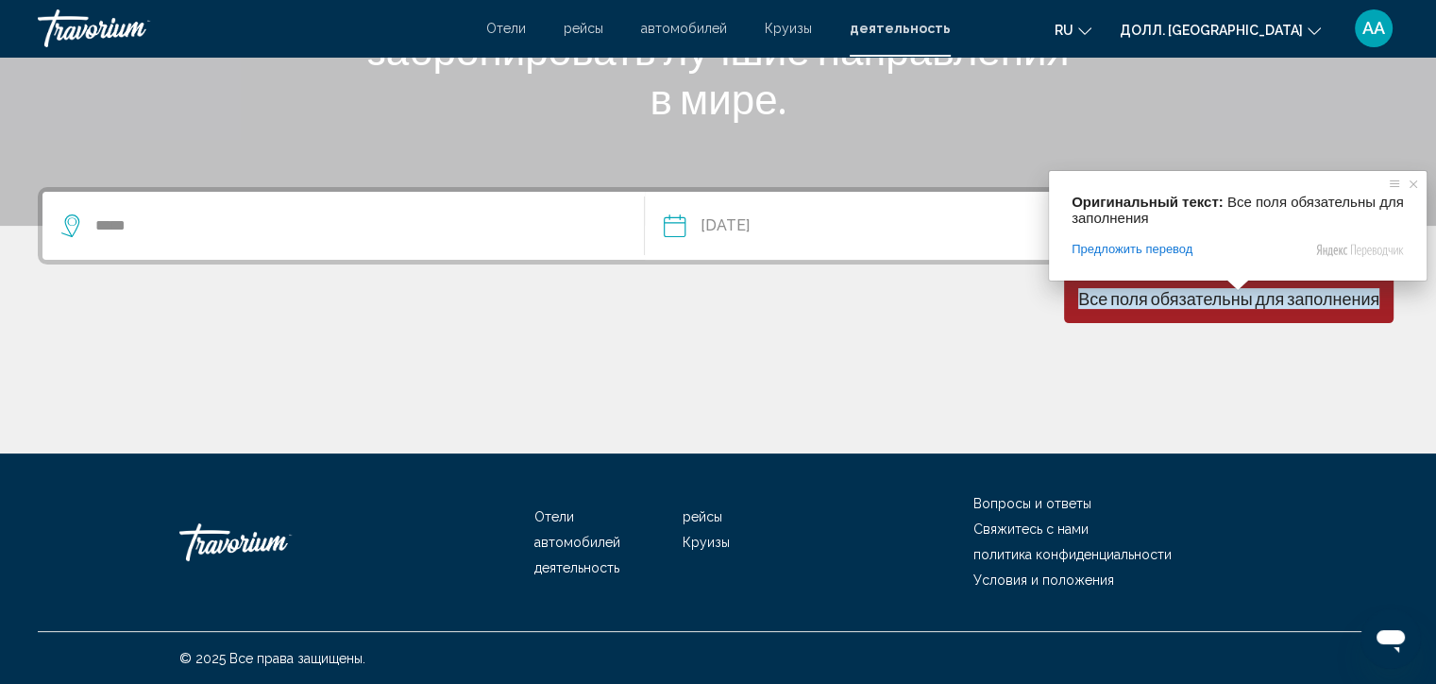
click at [948, 267] on div "**********" at bounding box center [718, 320] width 1436 height 266
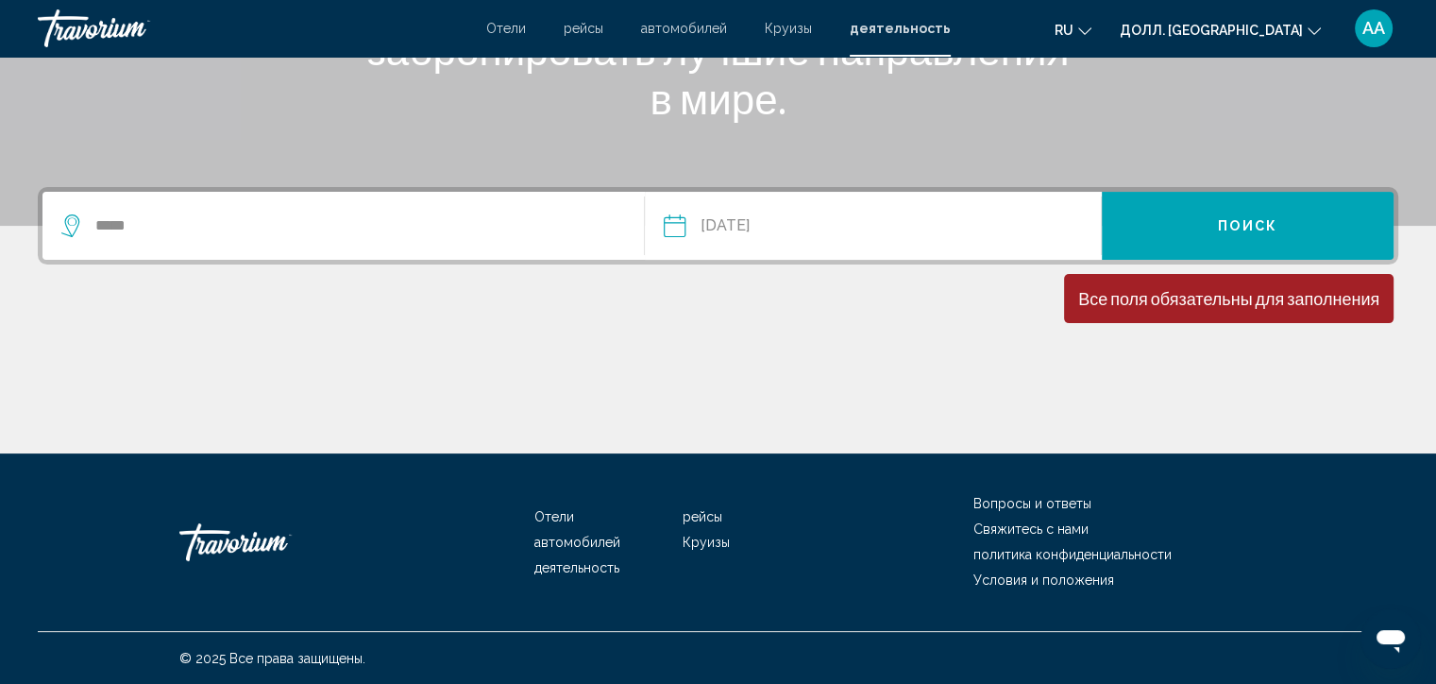
click at [1160, 240] on button "Поиск" at bounding box center [1248, 226] width 292 height 68
